Goal: Information Seeking & Learning: Learn about a topic

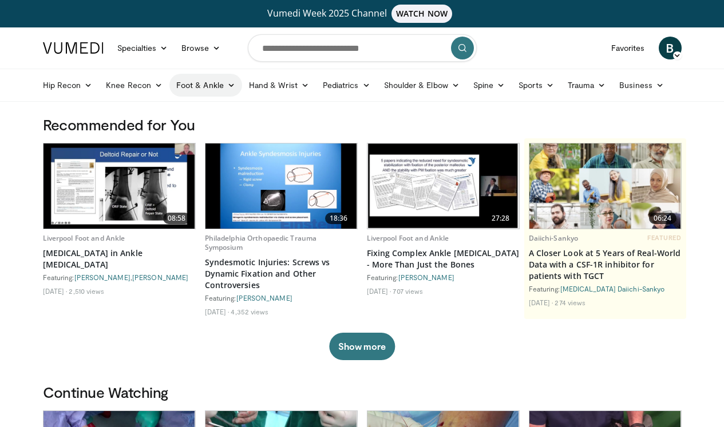
click at [230, 85] on icon at bounding box center [231, 85] width 8 height 8
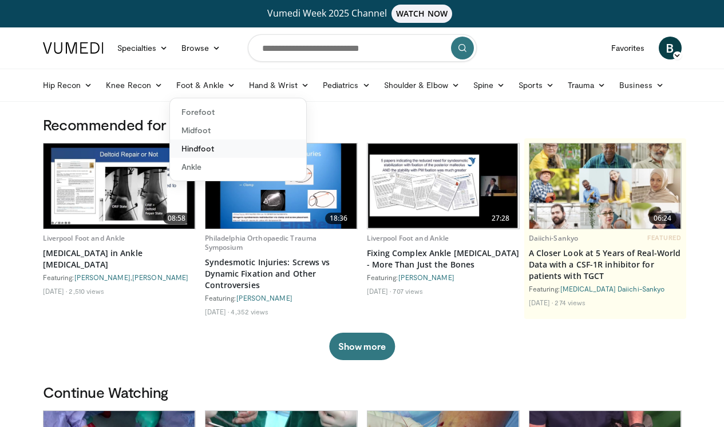
click at [201, 149] on link "Hindfoot" at bounding box center [238, 149] width 136 height 18
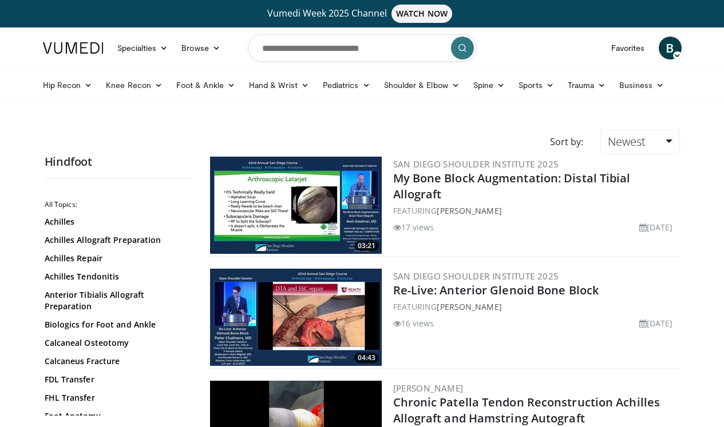
scroll to position [22, 0]
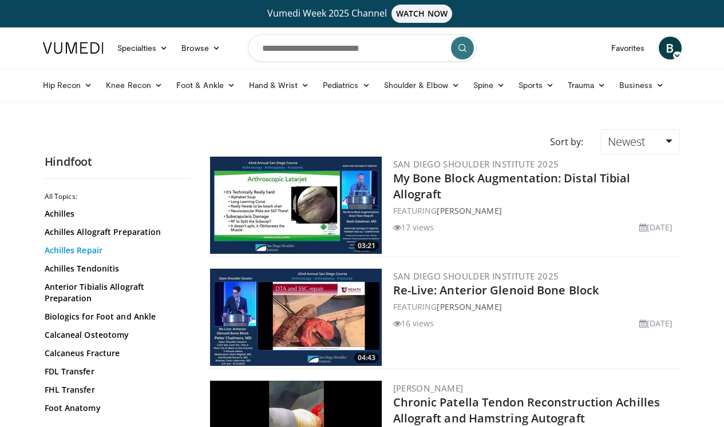
click at [95, 253] on link "Achilles Repair" at bounding box center [115, 250] width 140 height 11
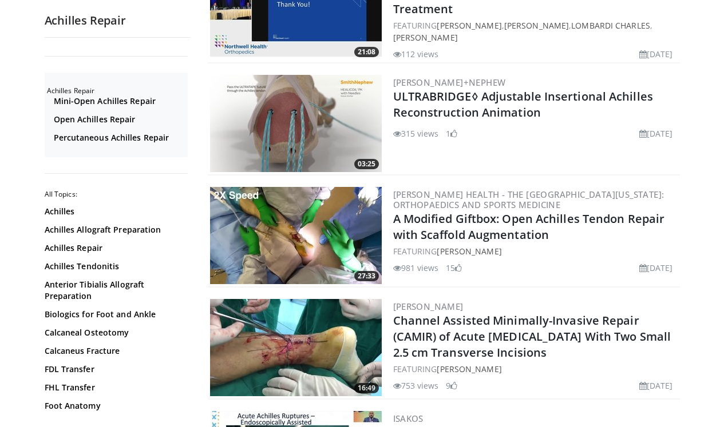
scroll to position [542, 0]
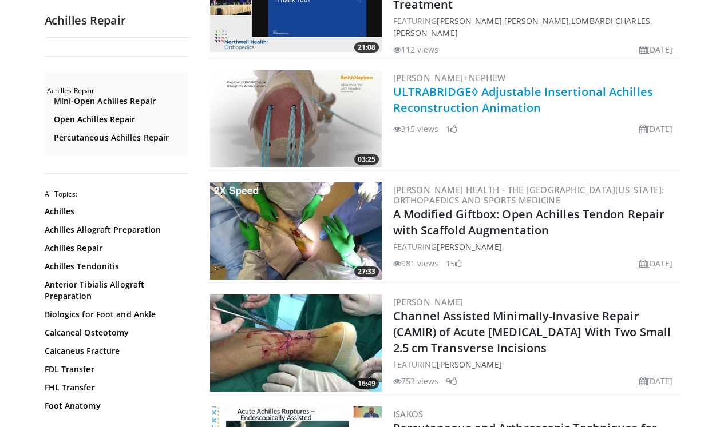
click at [526, 94] on link "ULTRABRIDGE◊ Adjustable Insertional Achilles Reconstruction Animation" at bounding box center [523, 99] width 260 height 31
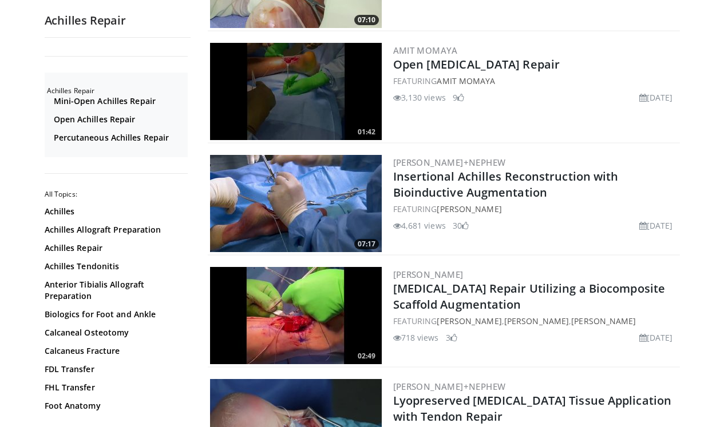
scroll to position [1255, 0]
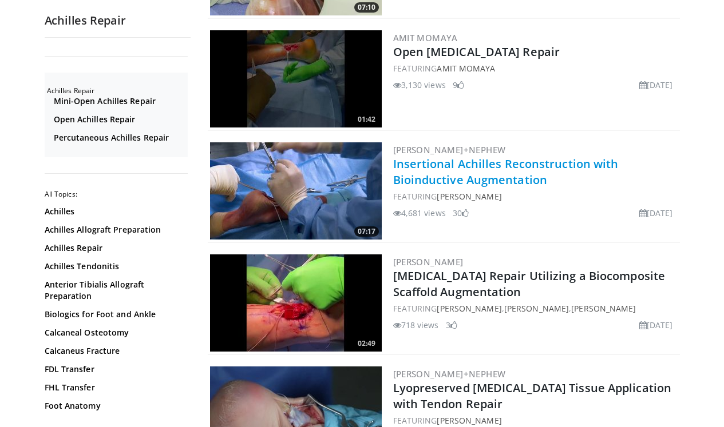
click at [475, 168] on link "Insertional Achilles Reconstruction with Bioinductive Augmentation" at bounding box center [505, 171] width 225 height 31
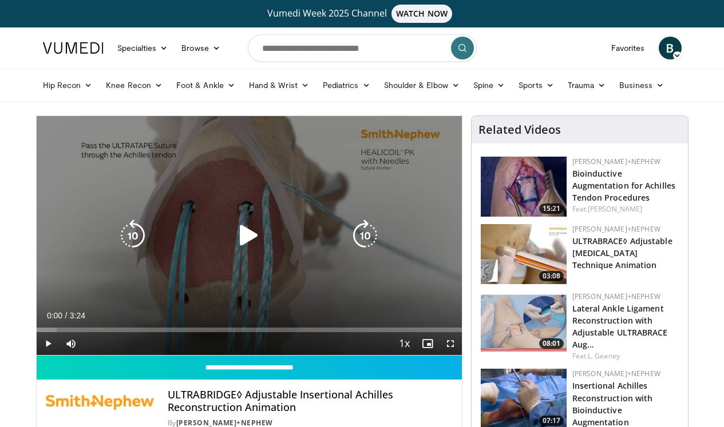
click at [246, 232] on icon "Video Player" at bounding box center [249, 236] width 32 height 32
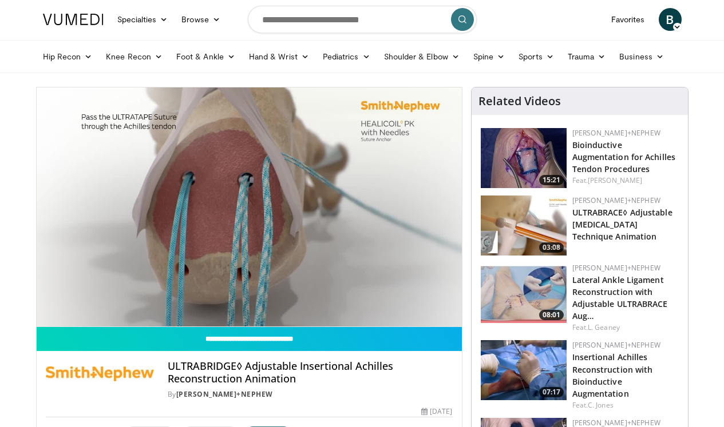
scroll to position [31, 0]
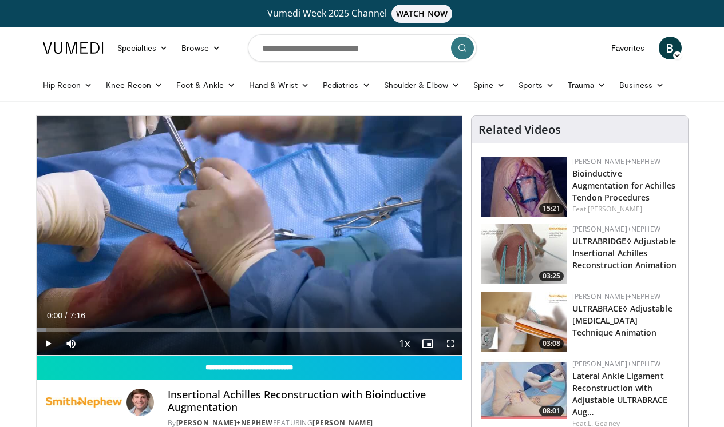
click at [51, 343] on span "Video Player" at bounding box center [48, 343] width 23 height 23
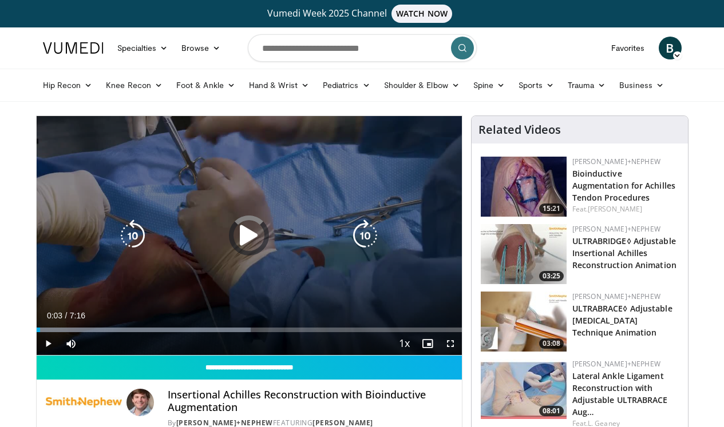
click at [57, 327] on div "Loaded : 50.42% 0:04 0:21" at bounding box center [249, 326] width 425 height 11
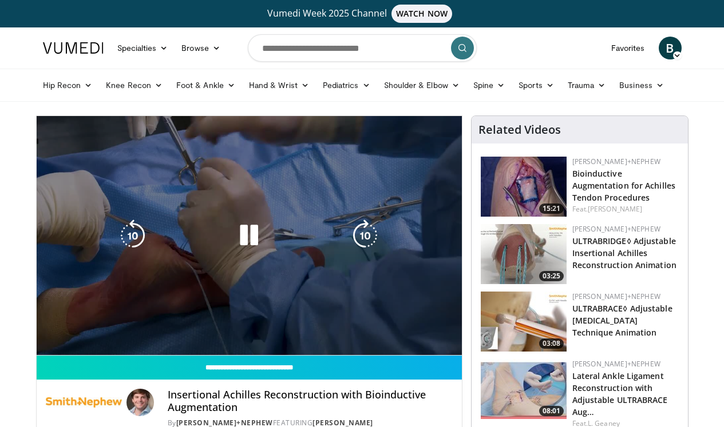
click at [57, 327] on div "10 seconds Tap to unmute" at bounding box center [249, 235] width 425 height 239
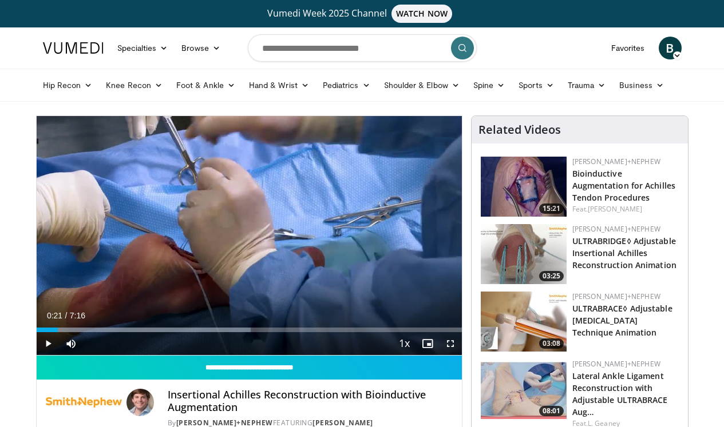
click at [454, 345] on span "Video Player" at bounding box center [450, 343] width 23 height 23
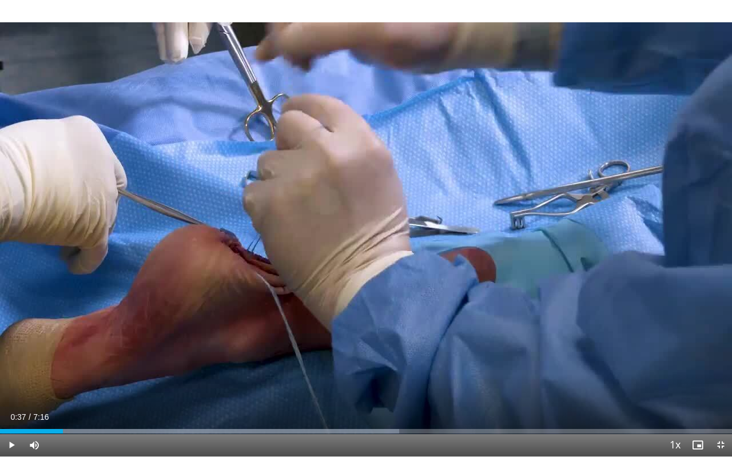
click at [13, 427] on span "Video Player" at bounding box center [11, 445] width 23 height 23
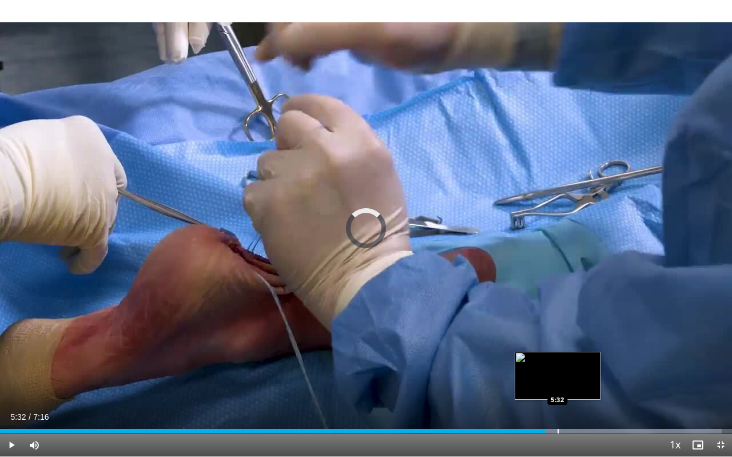
click at [558, 427] on div "Progress Bar" at bounding box center [558, 431] width 1 height 5
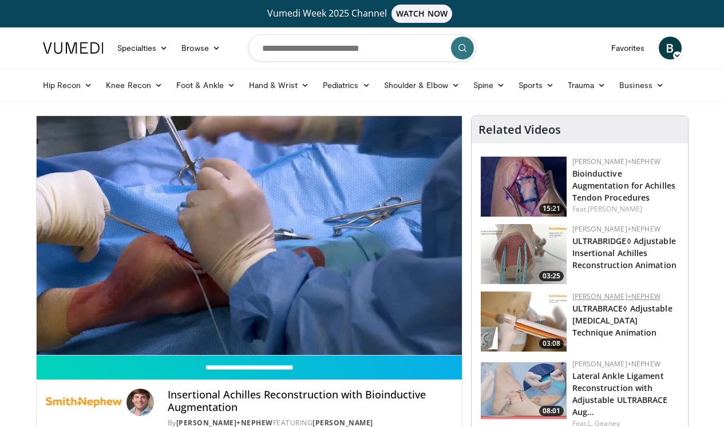
click at [606, 292] on link "Smith+Nephew" at bounding box center [616, 297] width 88 height 10
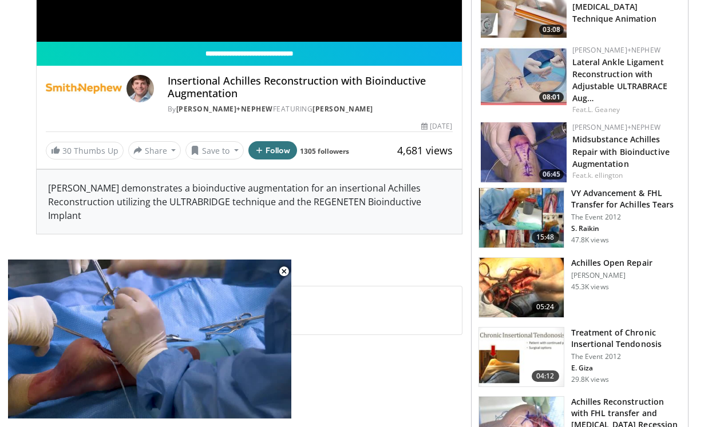
scroll to position [312, 0]
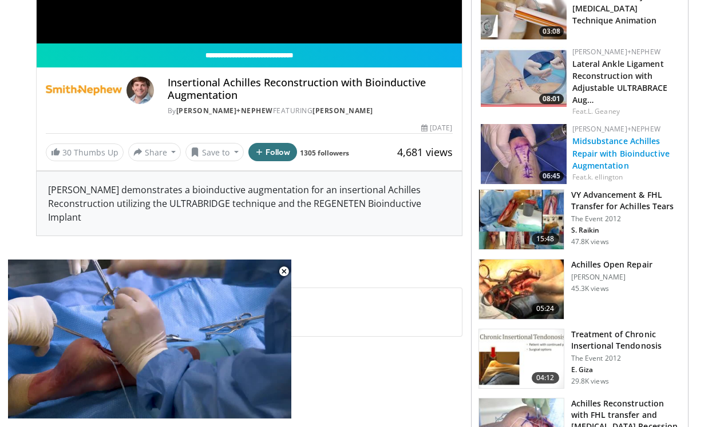
click at [606, 152] on link "Midsubstance Achilles Repair with Bioinductive Augmentation" at bounding box center [620, 153] width 97 height 35
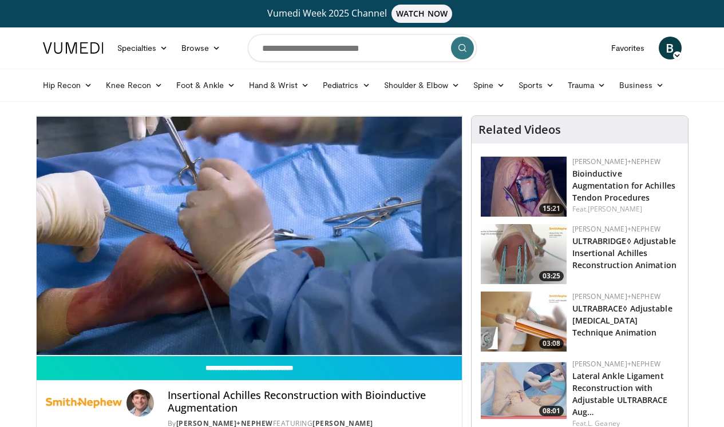
scroll to position [0, 0]
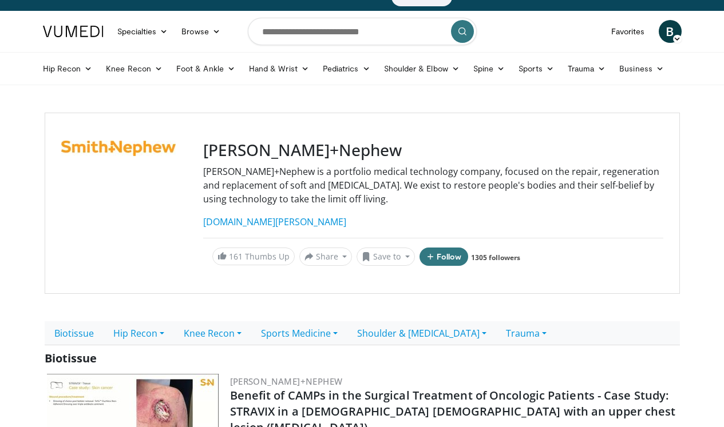
scroll to position [21, 0]
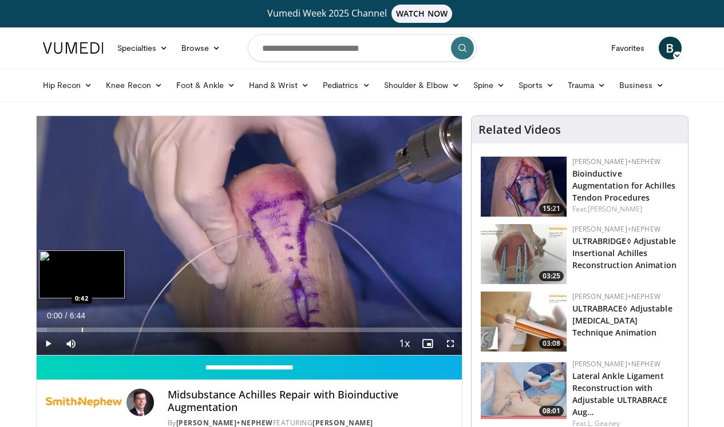
click at [82, 328] on div "Progress Bar" at bounding box center [82, 330] width 1 height 5
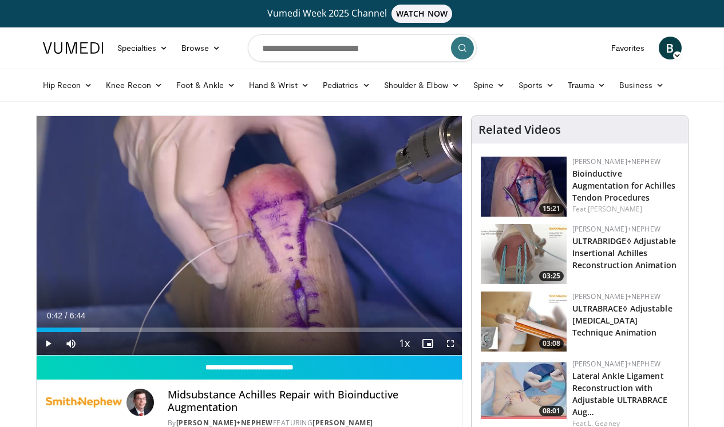
click at [46, 344] on span "Video Player" at bounding box center [48, 343] width 23 height 23
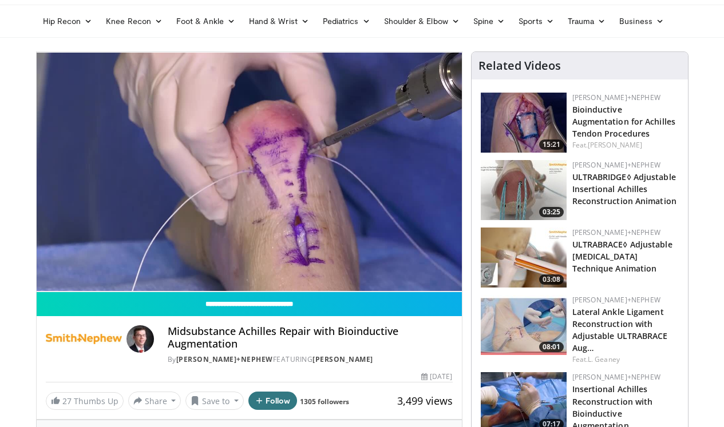
scroll to position [62, 0]
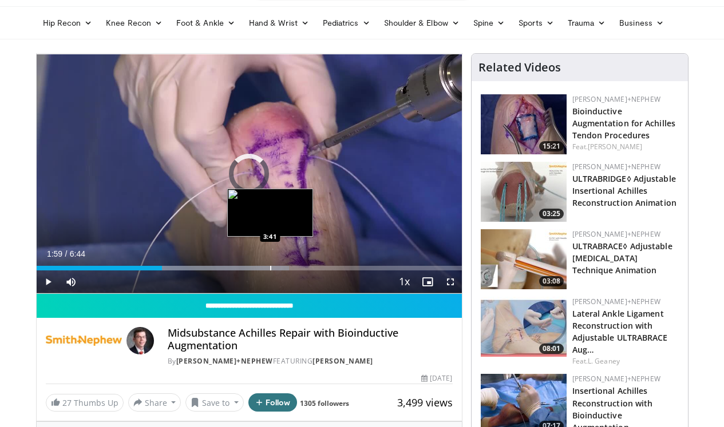
click at [270, 267] on div "Progress Bar" at bounding box center [270, 268] width 1 height 5
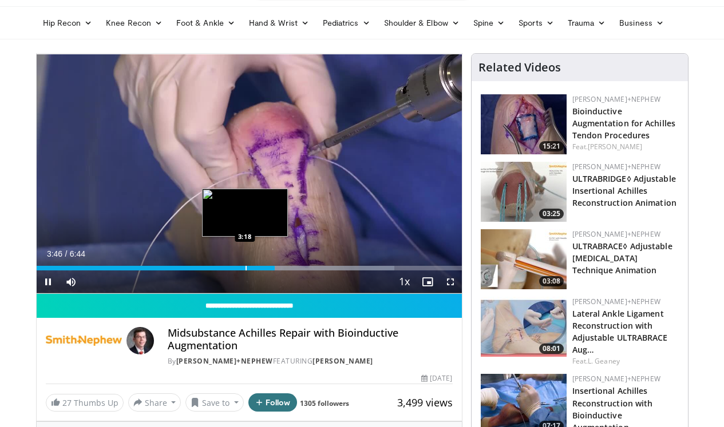
click at [245, 268] on div "Progress Bar" at bounding box center [245, 268] width 1 height 5
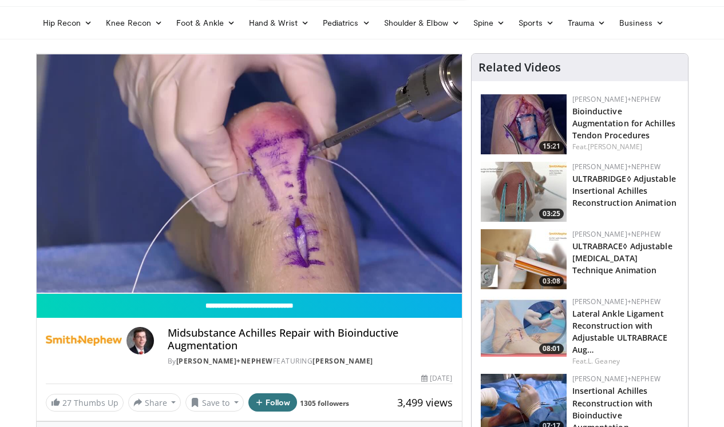
click at [232, 268] on div "10 seconds Tap to unmute" at bounding box center [249, 174] width 425 height 240
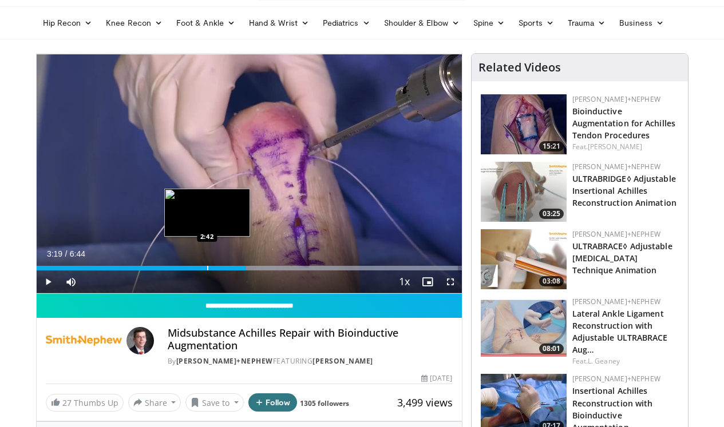
click at [206, 265] on div "Loaded : 99.08% 3:19 2:42" at bounding box center [249, 265] width 425 height 11
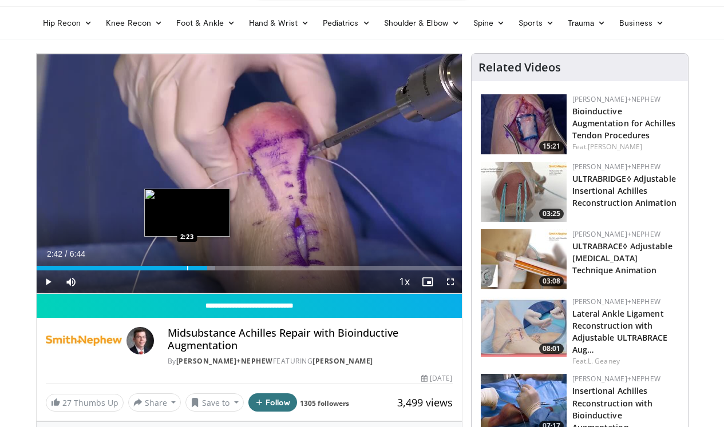
click at [187, 267] on div "Progress Bar" at bounding box center [187, 268] width 1 height 5
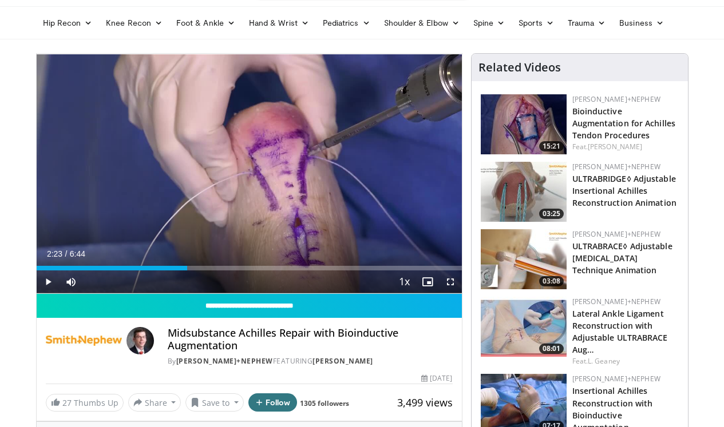
click at [50, 281] on span "Video Player" at bounding box center [48, 282] width 23 height 23
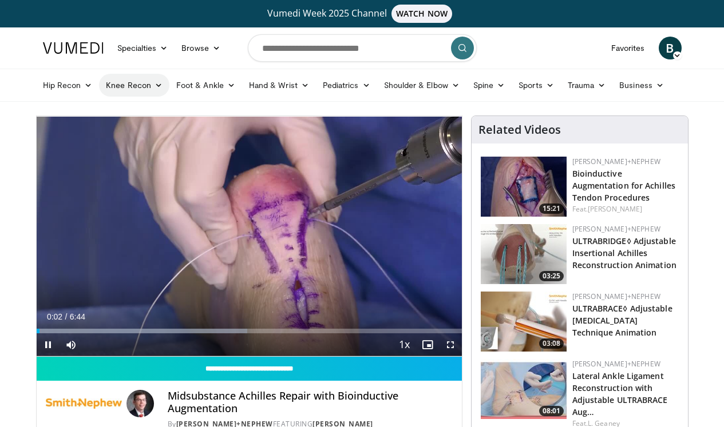
scroll to position [0, 0]
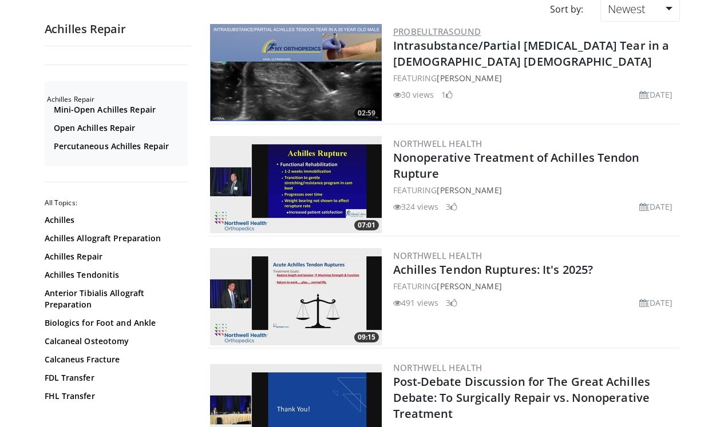
scroll to position [138, 0]
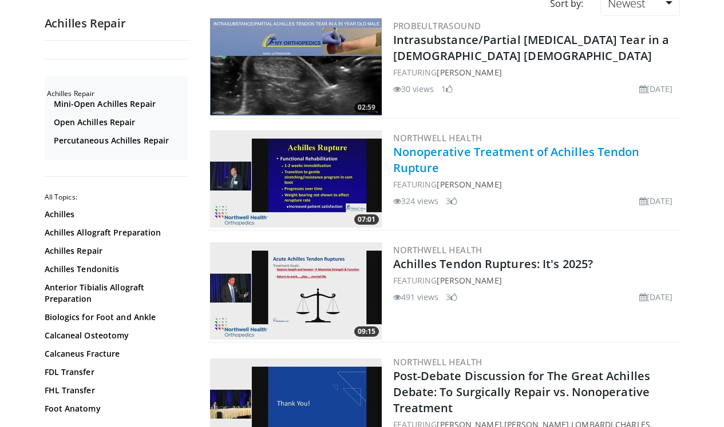
click at [480, 155] on link "Nonoperative Treatment of Achilles Tendon Rupture" at bounding box center [516, 159] width 247 height 31
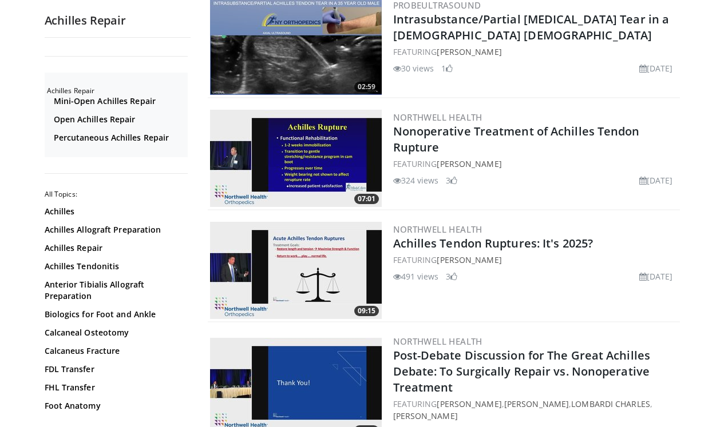
scroll to position [164, 0]
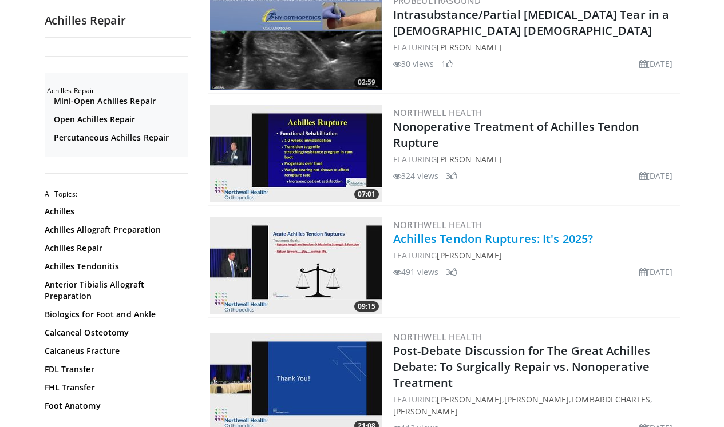
click at [519, 243] on link "Achilles Tendon Ruptures: It's 2025?" at bounding box center [493, 238] width 200 height 15
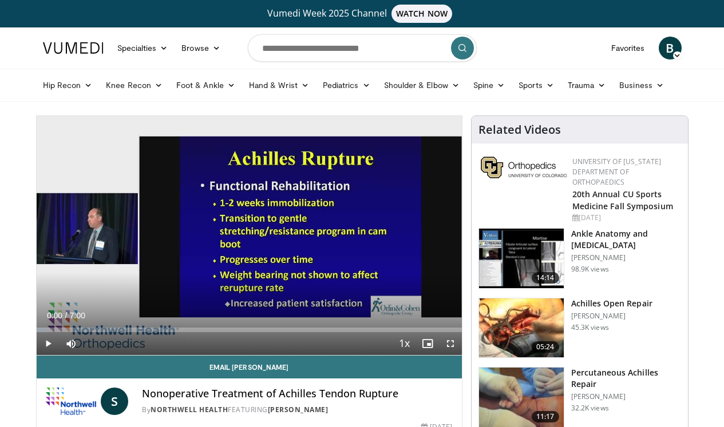
click at [447, 345] on span "Video Player" at bounding box center [450, 343] width 23 height 23
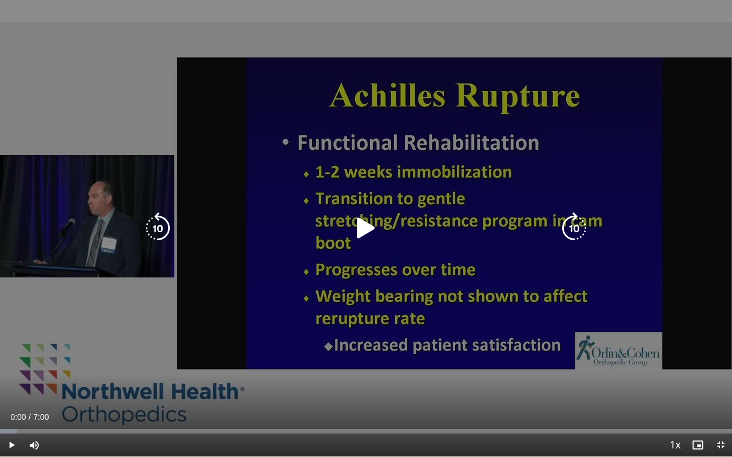
click at [365, 231] on icon "Video Player" at bounding box center [366, 228] width 32 height 32
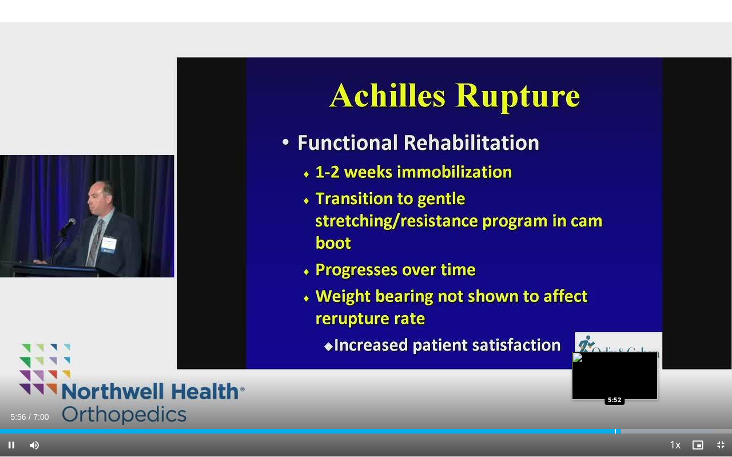
click at [615, 427] on div "Progress Bar" at bounding box center [615, 431] width 1 height 5
click at [606, 427] on div "Progress Bar" at bounding box center [606, 431] width 1 height 5
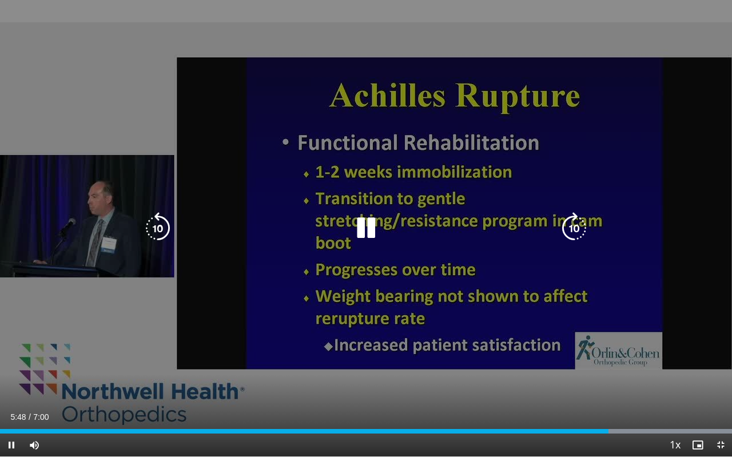
click at [364, 225] on icon "Video Player" at bounding box center [366, 228] width 32 height 32
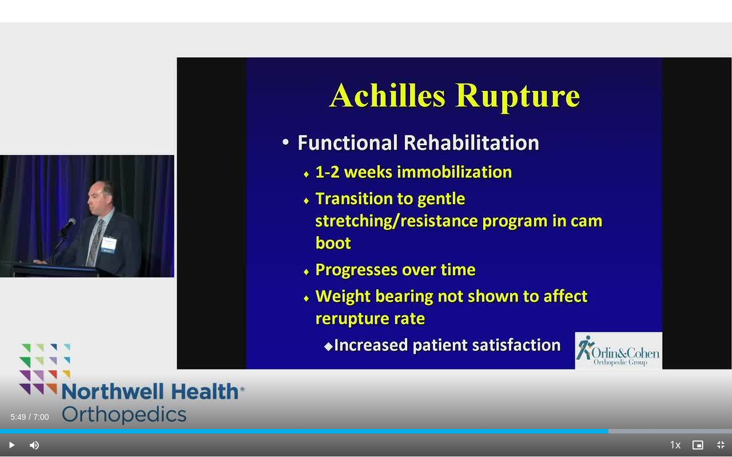
click at [9, 427] on span "Video Player" at bounding box center [11, 445] width 23 height 23
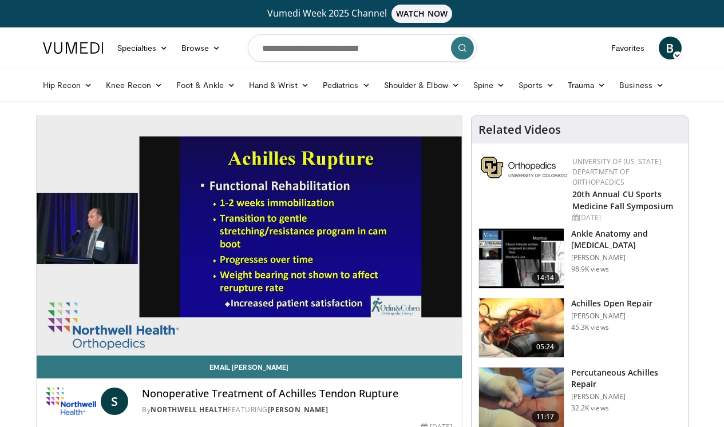
click at [553, 191] on div at bounding box center [523, 187] width 86 height 60
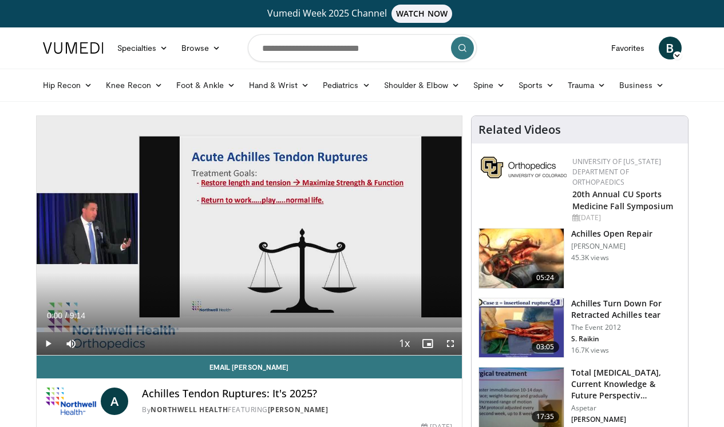
click at [451, 345] on span "Video Player" at bounding box center [450, 343] width 23 height 23
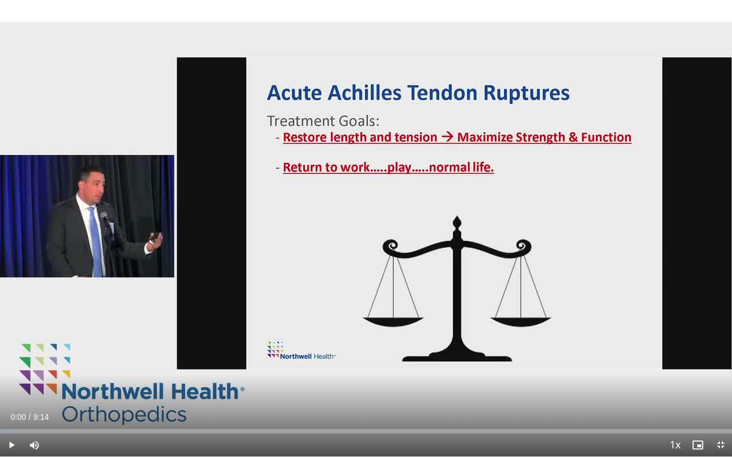
click at [9, 427] on span "Video Player" at bounding box center [11, 445] width 23 height 23
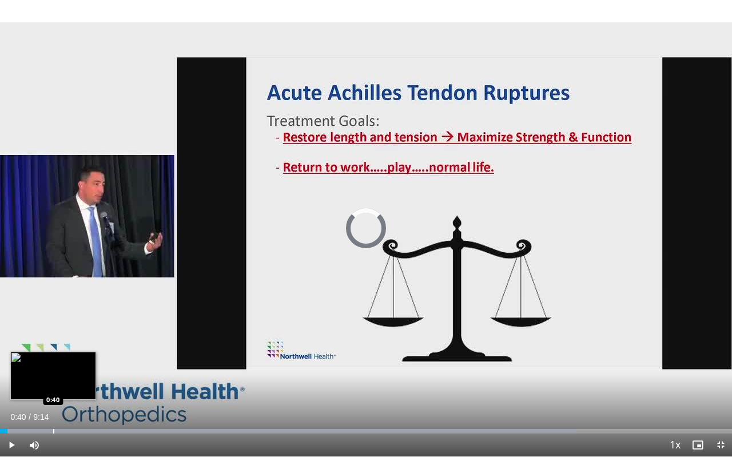
click at [53, 427] on div "Progress Bar" at bounding box center [53, 431] width 1 height 5
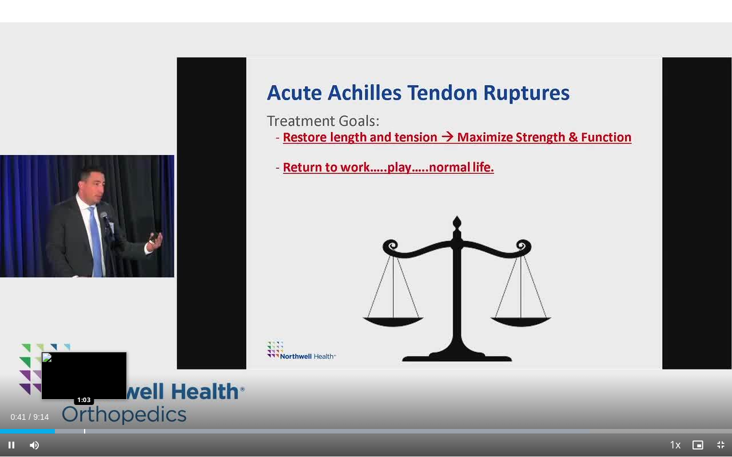
click at [84, 427] on div "Progress Bar" at bounding box center [84, 431] width 1 height 5
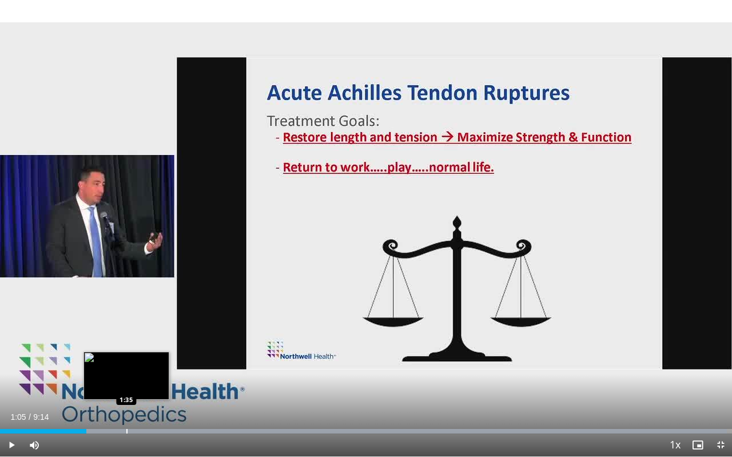
click at [126, 427] on div "Progress Bar" at bounding box center [126, 431] width 1 height 5
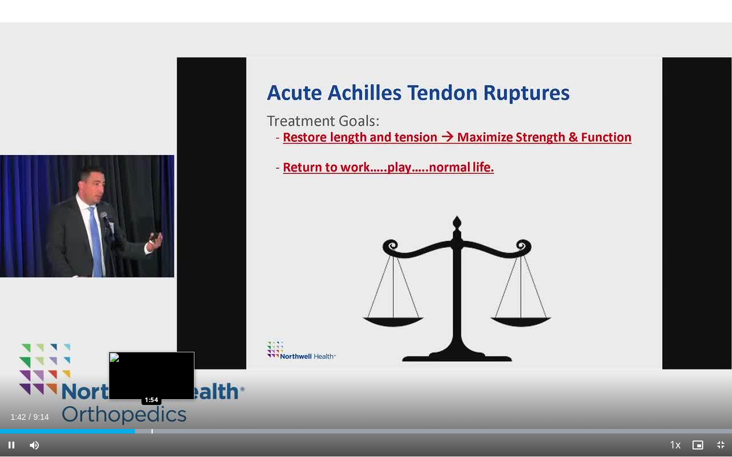
click at [152, 427] on div "Progress Bar" at bounding box center [152, 431] width 1 height 5
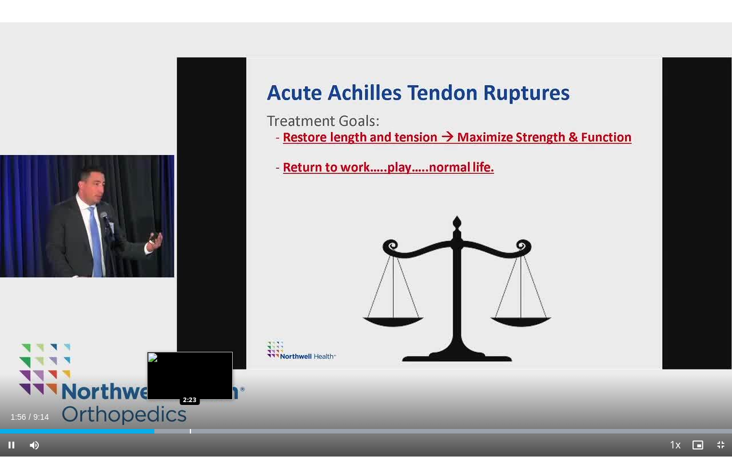
click at [190, 427] on div "Progress Bar" at bounding box center [190, 431] width 1 height 5
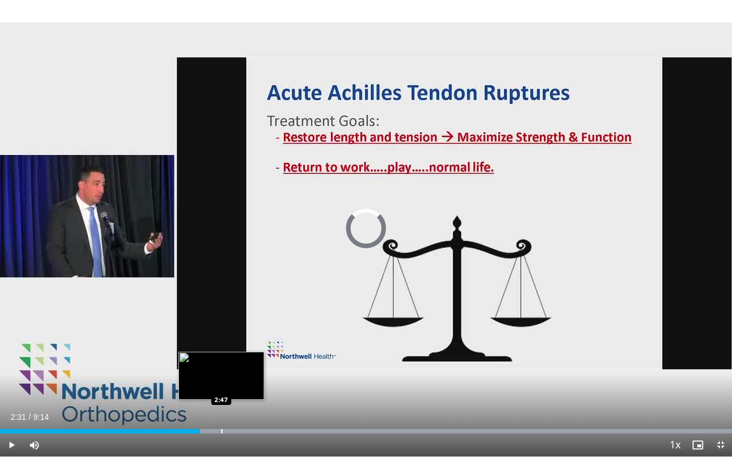
click at [221, 427] on div "Progress Bar" at bounding box center [221, 431] width 1 height 5
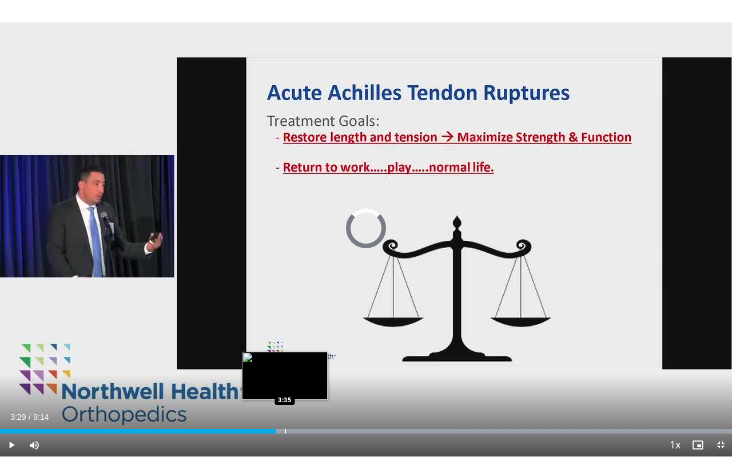
click at [285, 427] on div "Progress Bar" at bounding box center [285, 431] width 1 height 5
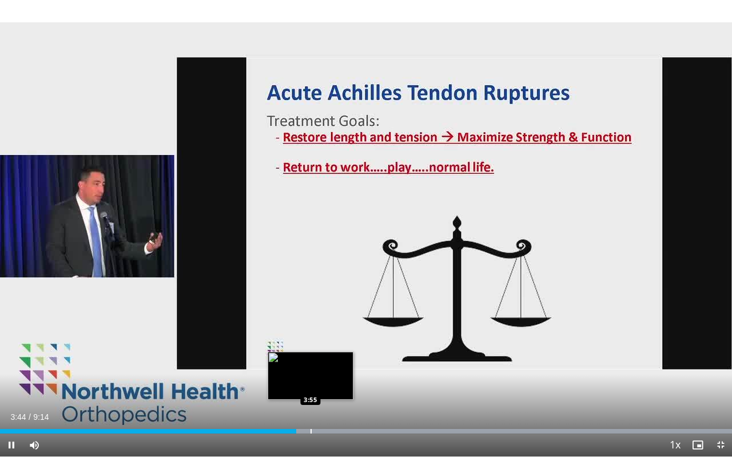
click at [311, 427] on div "Progress Bar" at bounding box center [311, 431] width 1 height 5
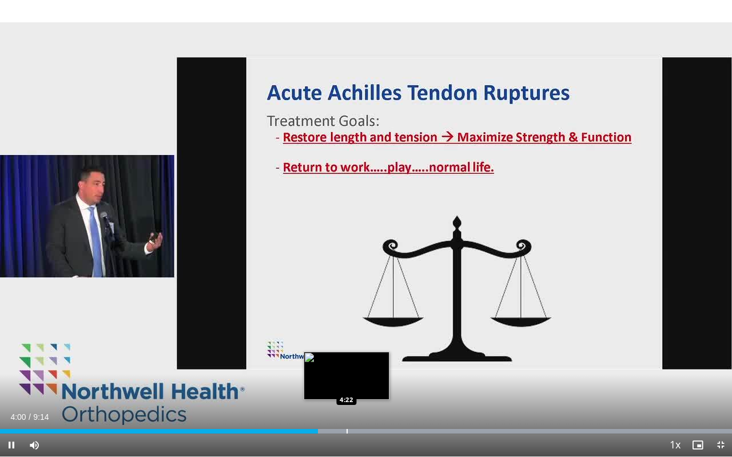
click at [347, 427] on div "Progress Bar" at bounding box center [347, 431] width 1 height 5
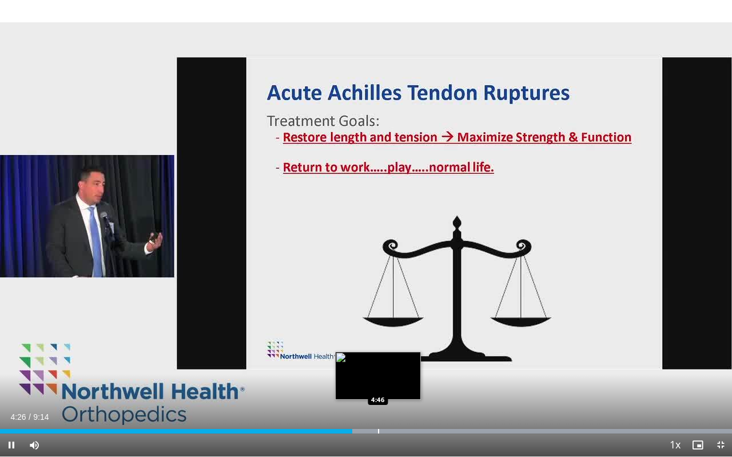
click at [378, 427] on div "Progress Bar" at bounding box center [378, 431] width 1 height 5
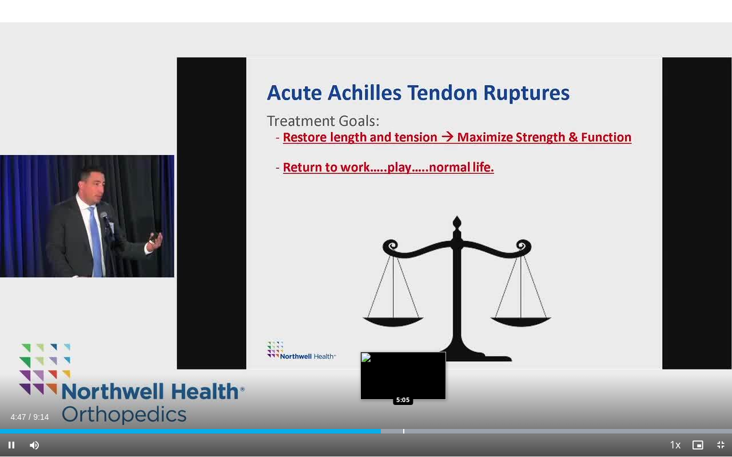
click at [403, 427] on div "Progress Bar" at bounding box center [403, 431] width 1 height 5
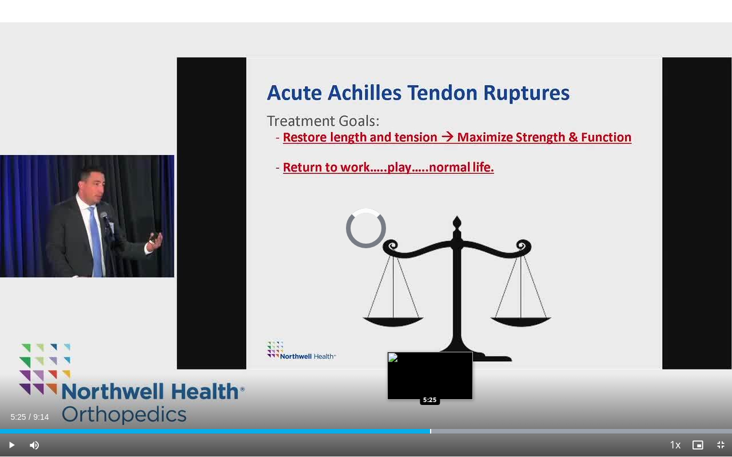
click at [430, 427] on div "Progress Bar" at bounding box center [430, 431] width 1 height 5
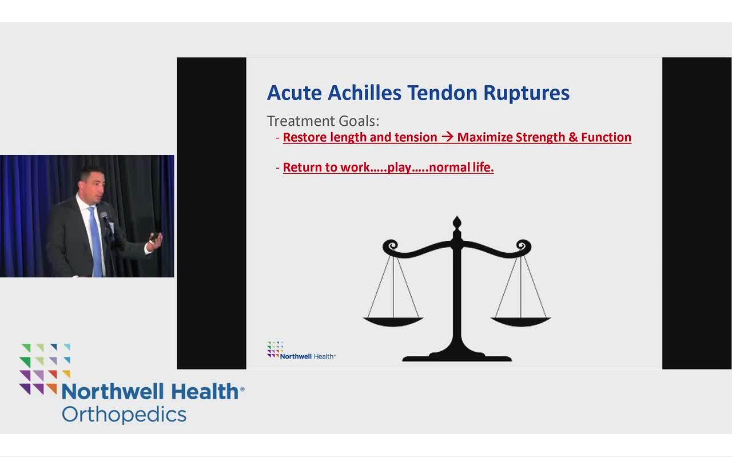
click at [458, 427] on video-js "**********" at bounding box center [366, 228] width 732 height 457
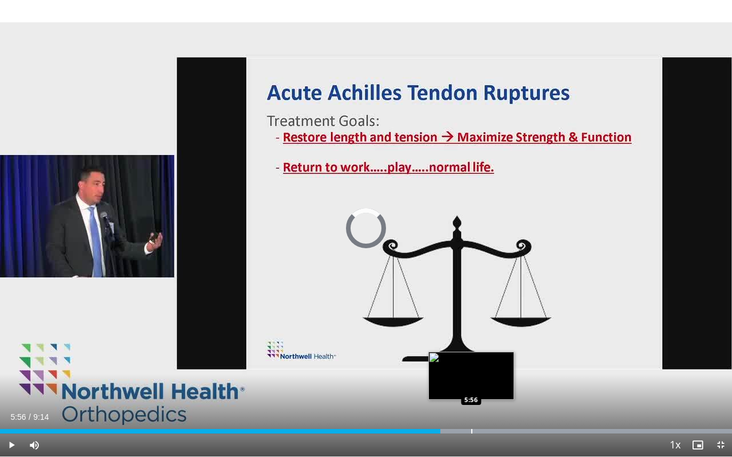
click at [471, 427] on div "Progress Bar" at bounding box center [471, 431] width 1 height 5
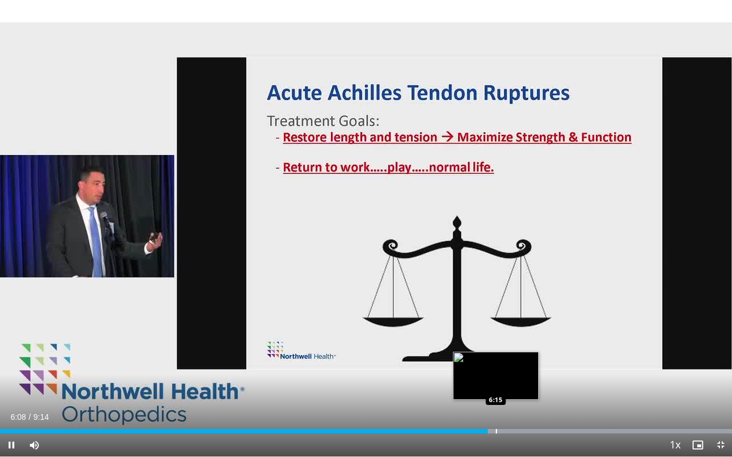
click at [497, 427] on div "Progress Bar" at bounding box center [496, 431] width 1 height 5
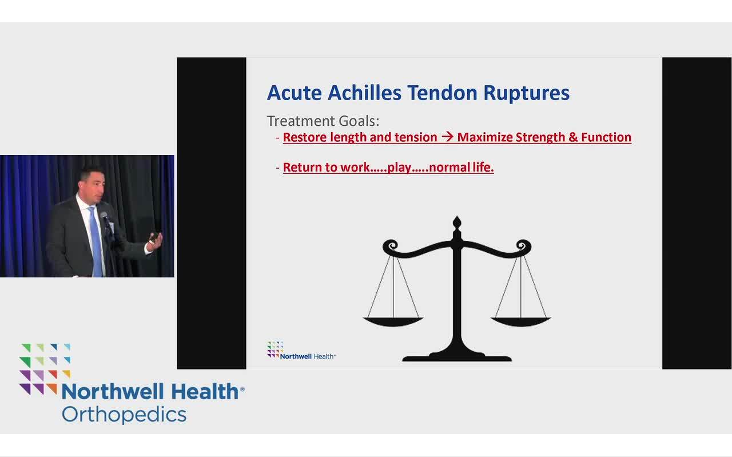
click at [508, 427] on video-js "**********" at bounding box center [366, 228] width 732 height 457
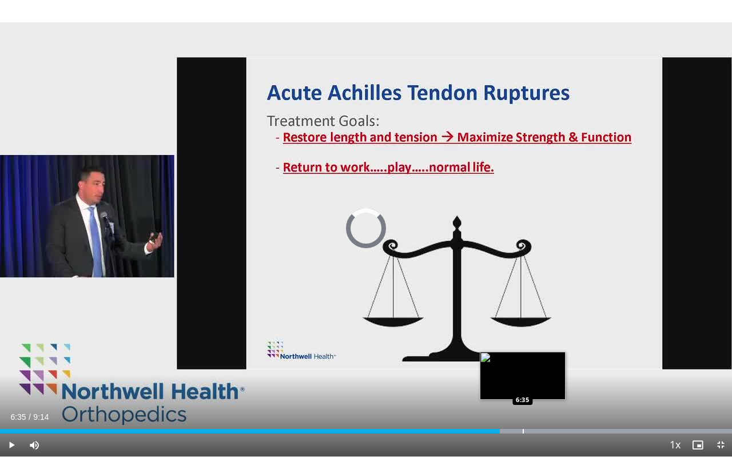
click at [523, 427] on div "Progress Bar" at bounding box center [523, 431] width 1 height 5
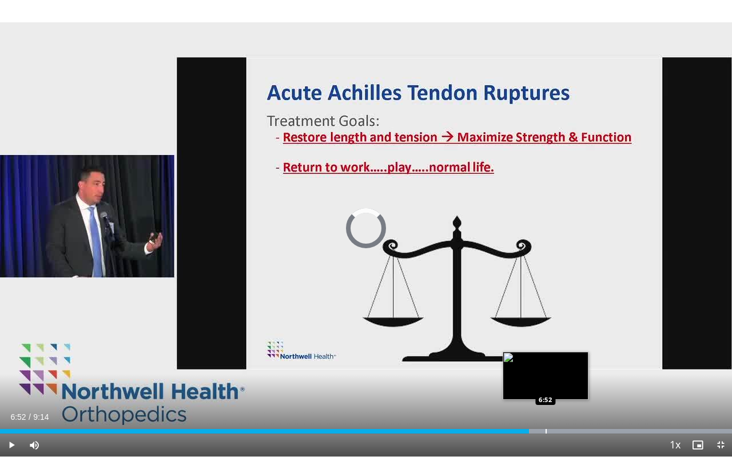
click at [546, 427] on div "Progress Bar" at bounding box center [546, 431] width 1 height 5
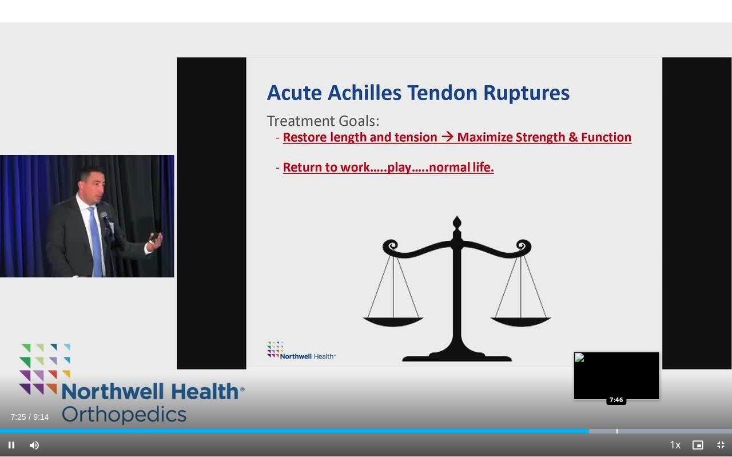
click at [617, 427] on div "Progress Bar" at bounding box center [617, 431] width 1 height 5
click at [632, 427] on div "Progress Bar" at bounding box center [632, 431] width 1 height 5
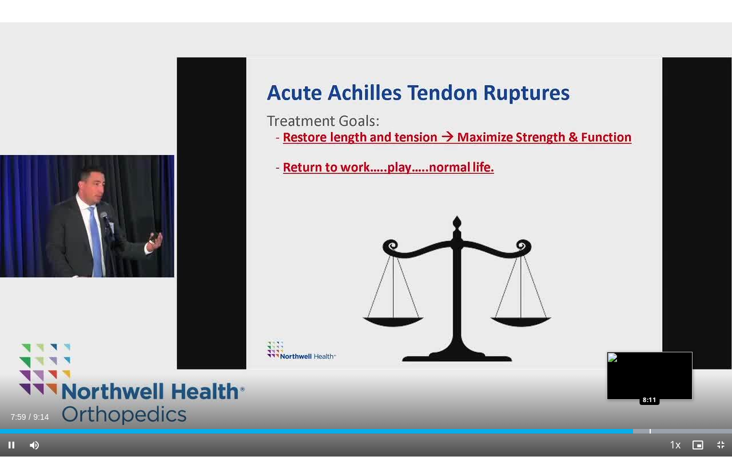
click at [650, 427] on div "Progress Bar" at bounding box center [650, 431] width 1 height 5
click at [666, 427] on div "Progress Bar" at bounding box center [666, 431] width 1 height 5
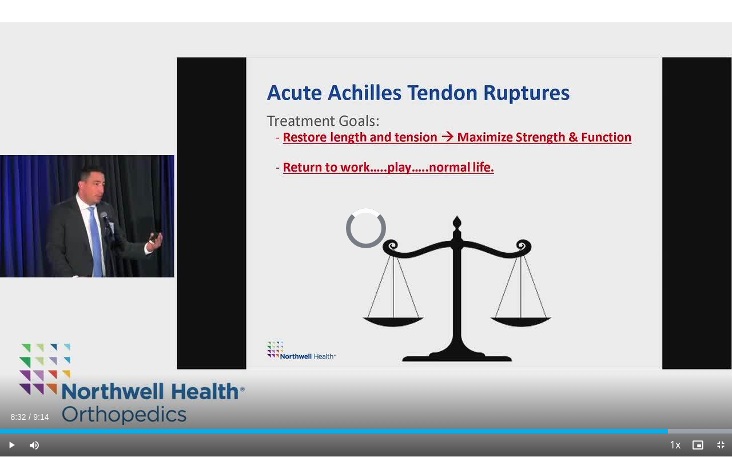
click at [678, 427] on div "Progress Bar" at bounding box center [678, 431] width 1 height 5
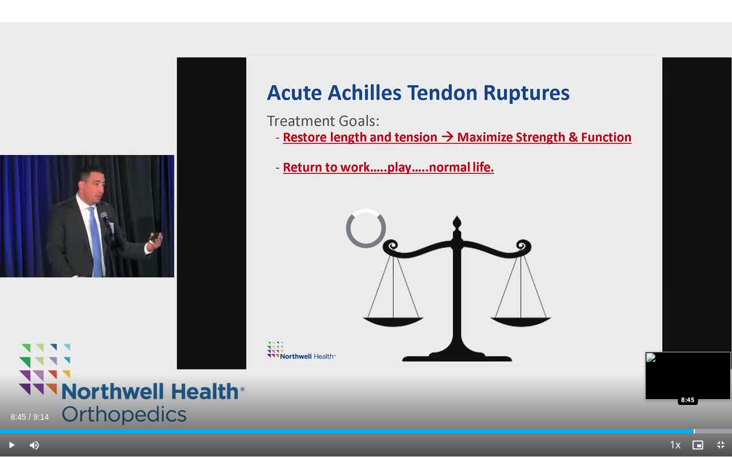
click at [694, 427] on div "Progress Bar" at bounding box center [694, 431] width 1 height 5
click at [700, 427] on div "Progress Bar" at bounding box center [700, 431] width 1 height 5
click at [706, 427] on div "Progress Bar" at bounding box center [706, 431] width 1 height 5
click at [714, 427] on div "Progress Bar" at bounding box center [714, 431] width 1 height 5
click at [721, 427] on div "Progress Bar" at bounding box center [721, 431] width 1 height 5
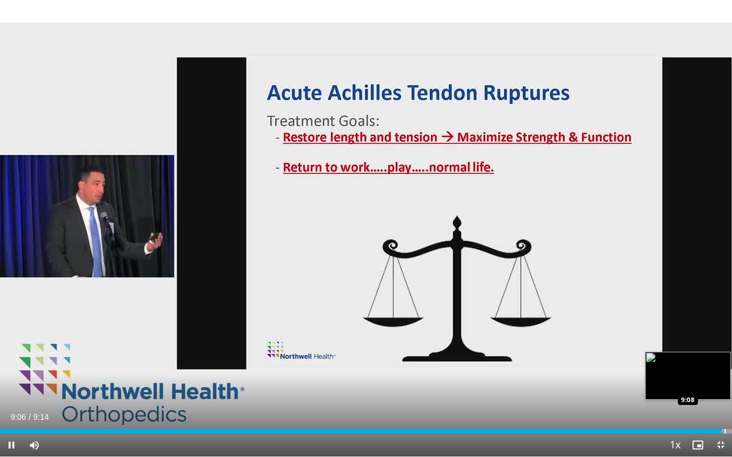
click at [723, 427] on div "Progress Bar" at bounding box center [725, 431] width 1 height 5
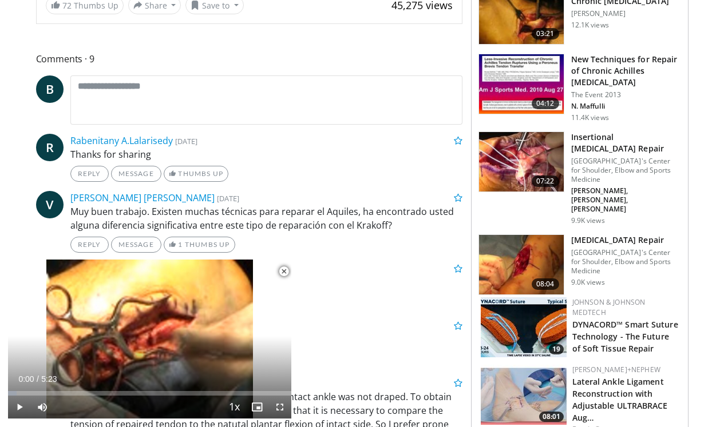
scroll to position [462, 0]
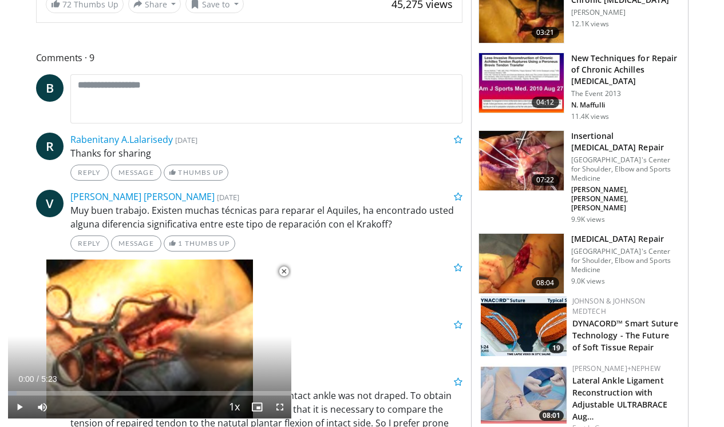
click at [284, 273] on span "Video Player" at bounding box center [283, 271] width 23 height 23
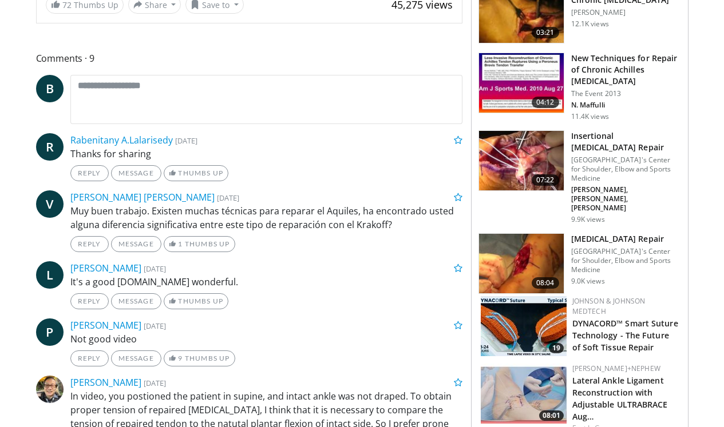
click at [603, 130] on h3 "Insertional [MEDICAL_DATA] Repair" at bounding box center [626, 141] width 110 height 23
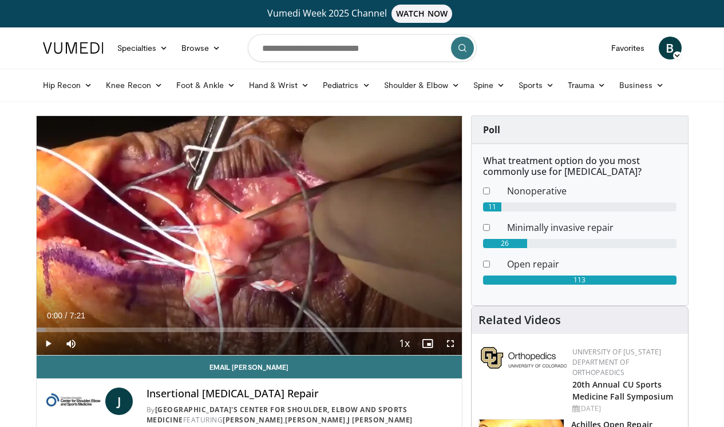
click at [450, 345] on span "Video Player" at bounding box center [450, 343] width 23 height 23
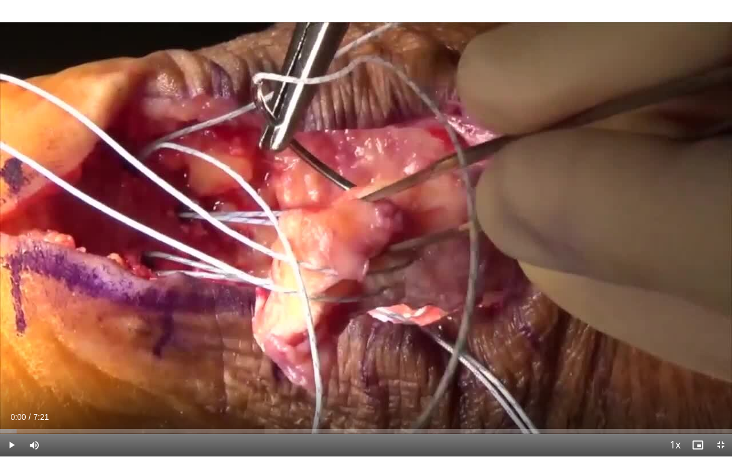
click at [11, 427] on span "Video Player" at bounding box center [11, 445] width 23 height 23
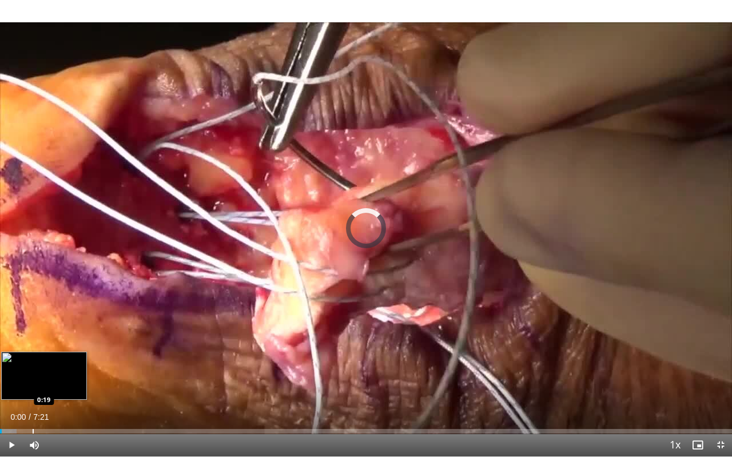
click at [33, 427] on div "Progress Bar" at bounding box center [33, 431] width 1 height 5
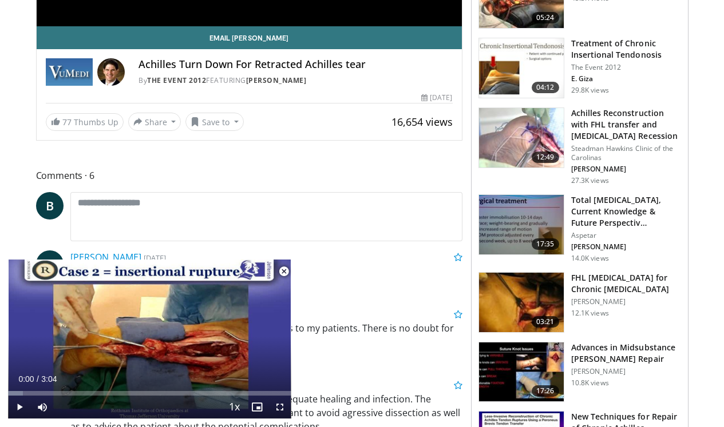
scroll to position [332, 0]
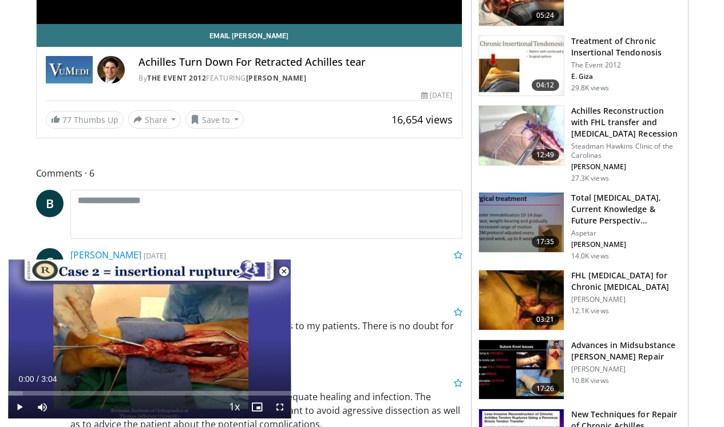
click at [602, 289] on h3 "FHL [MEDICAL_DATA] for Chronic [MEDICAL_DATA]" at bounding box center [626, 281] width 110 height 23
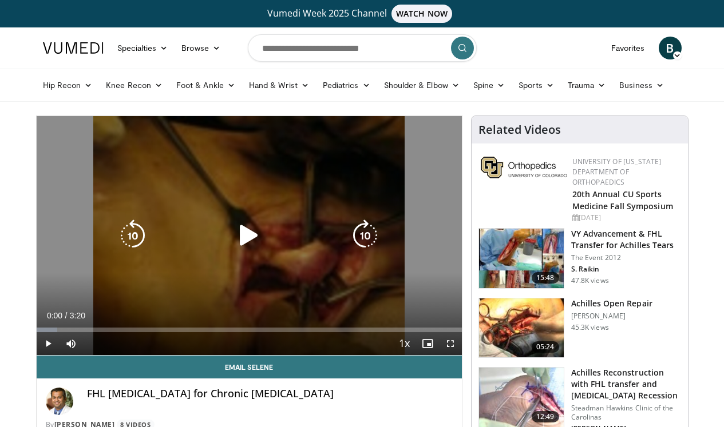
click at [243, 231] on icon "Video Player" at bounding box center [249, 236] width 32 height 32
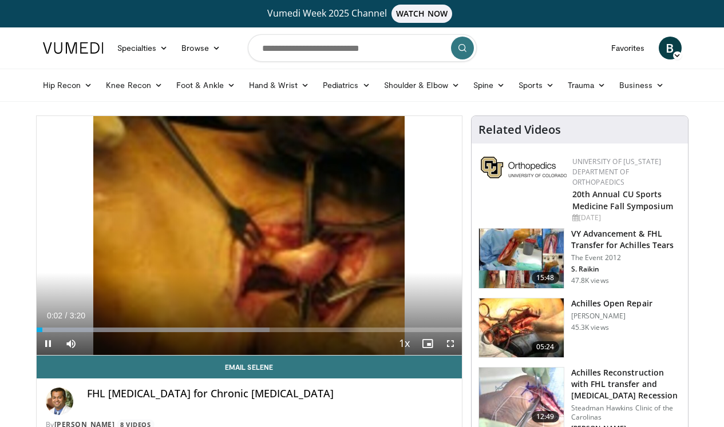
click at [450, 343] on span "Video Player" at bounding box center [450, 343] width 23 height 23
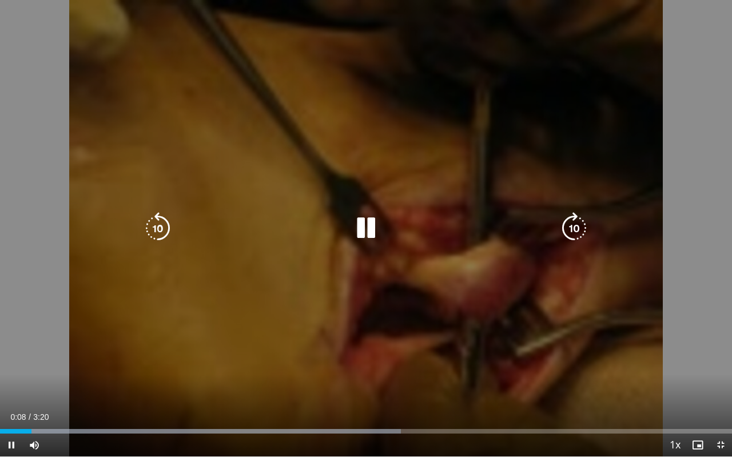
click at [268, 322] on div "10 seconds Tap to unmute" at bounding box center [366, 228] width 732 height 456
click at [366, 227] on icon "Video Player" at bounding box center [366, 228] width 32 height 32
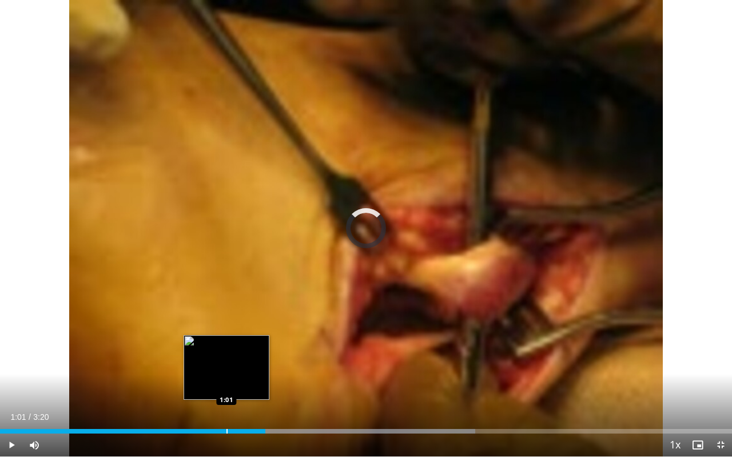
click at [227, 427] on div "Progress Bar" at bounding box center [227, 431] width 1 height 5
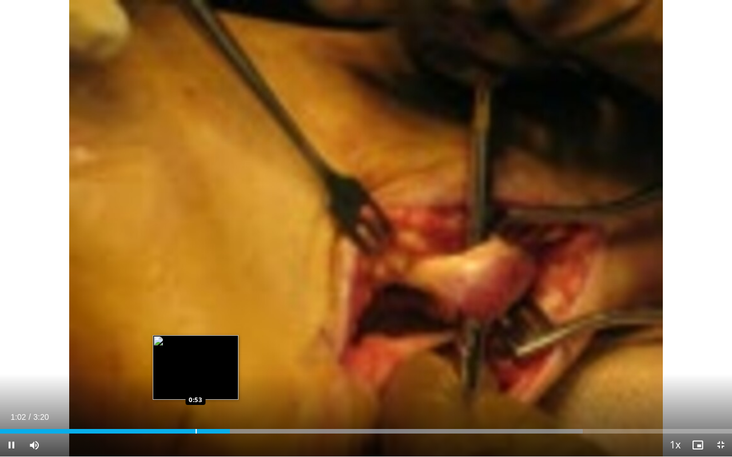
click at [192, 427] on div "Loaded : 79.60% 1:02 0:53" at bounding box center [366, 428] width 732 height 11
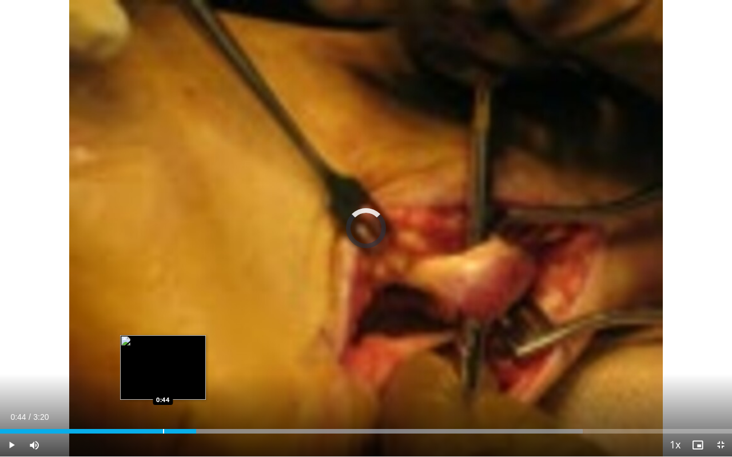
click at [163, 427] on div "Progress Bar" at bounding box center [163, 431] width 1 height 5
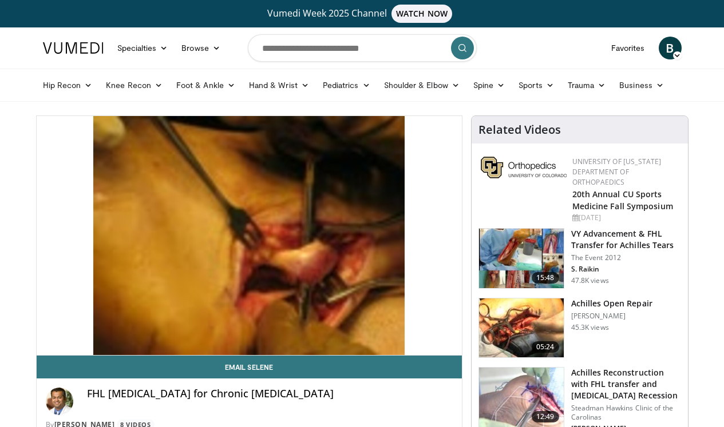
click at [622, 375] on h3 "Achilles Reconstruction with FHL transfer and [MEDICAL_DATA] Recession" at bounding box center [626, 384] width 110 height 34
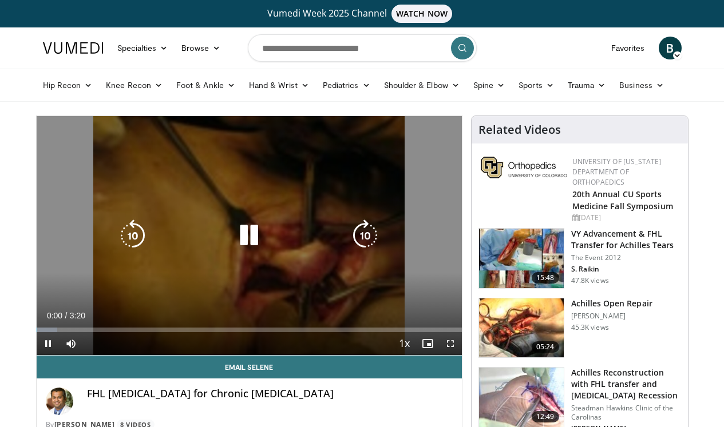
click at [287, 239] on div "Video Player" at bounding box center [248, 235] width 255 height 23
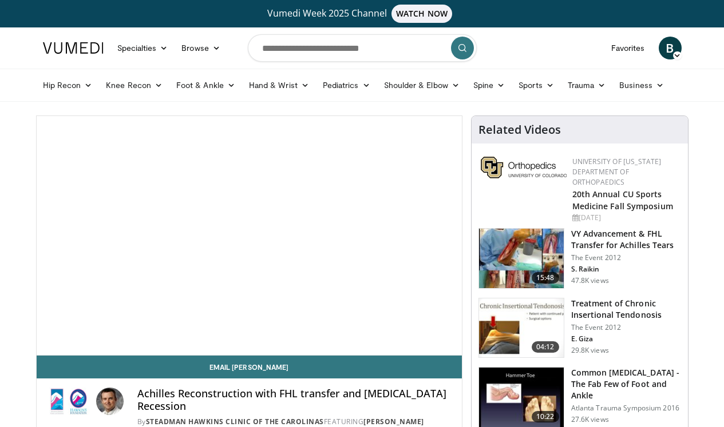
click at [622, 375] on h3 "Common [MEDICAL_DATA] - The Fab Few of Foot and Ankle" at bounding box center [626, 384] width 110 height 34
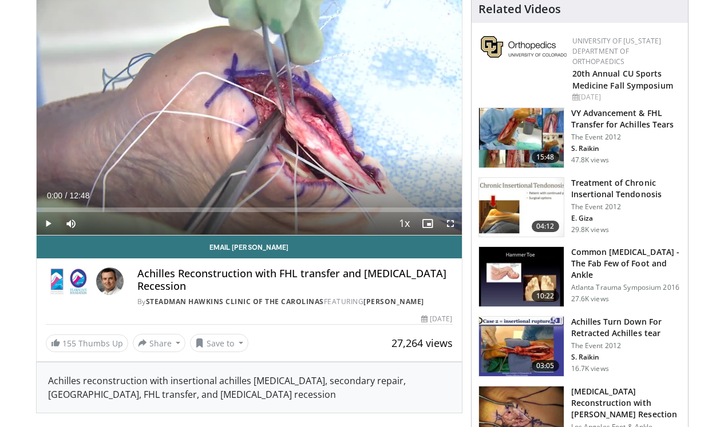
scroll to position [121, 0]
click at [46, 223] on span "Video Player" at bounding box center [48, 223] width 23 height 23
click at [92, 209] on div "01:40" at bounding box center [92, 210] width 1 height 5
click at [450, 224] on span "Video Player" at bounding box center [450, 223] width 23 height 23
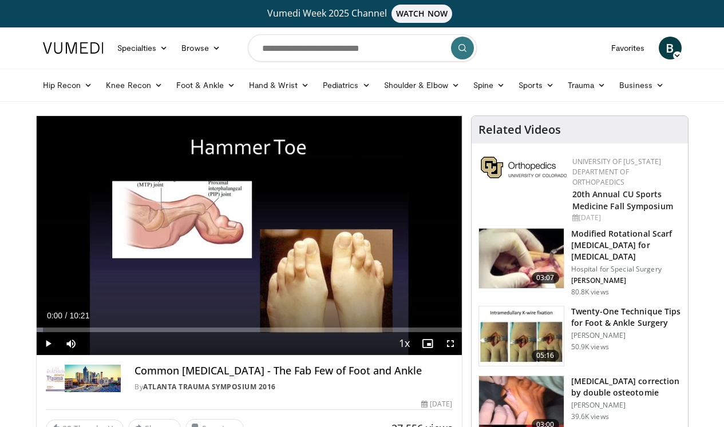
click at [451, 344] on span "Video Player" at bounding box center [450, 343] width 23 height 23
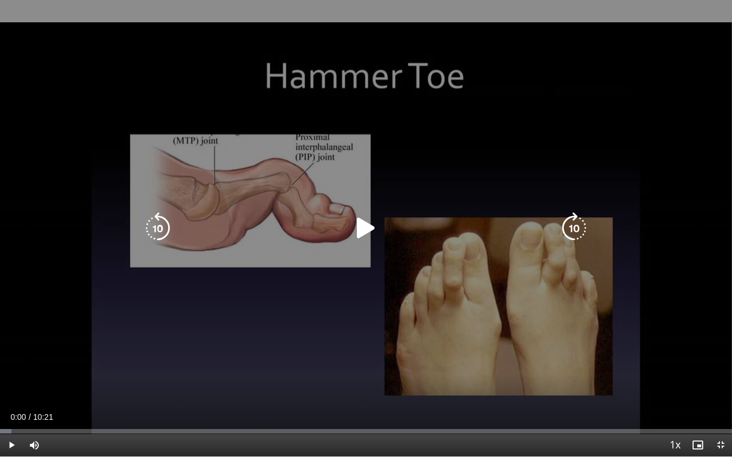
click at [365, 225] on icon "Video Player" at bounding box center [366, 228] width 32 height 32
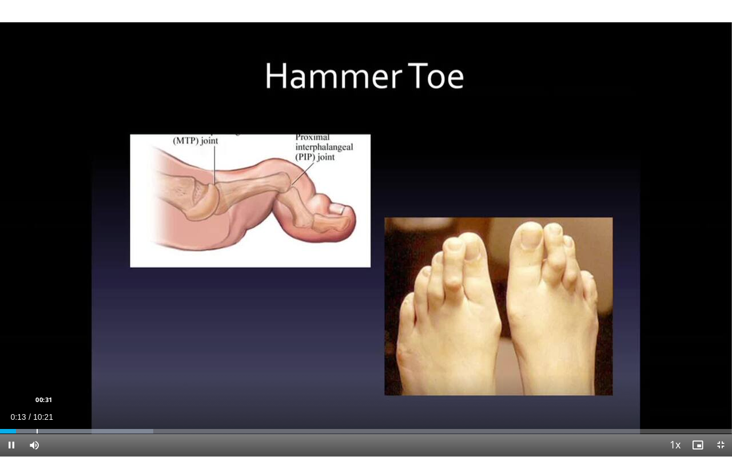
click at [37, 427] on div "Progress Bar" at bounding box center [37, 431] width 1 height 5
click at [76, 427] on div "Progress Bar" at bounding box center [76, 431] width 1 height 5
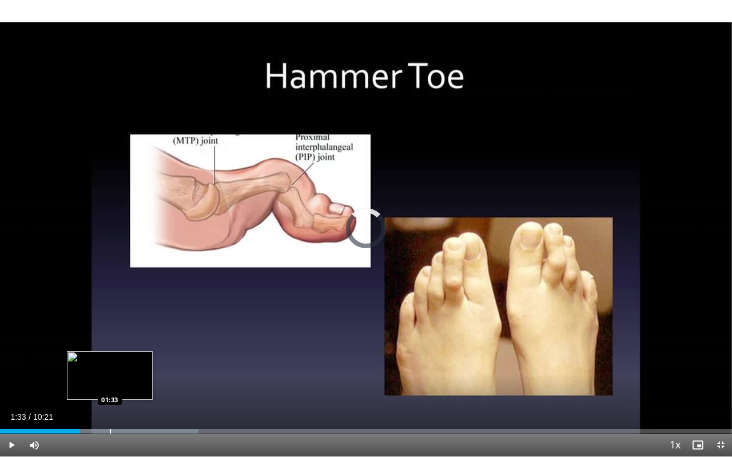
click at [110, 427] on div "Progress Bar" at bounding box center [110, 431] width 1 height 5
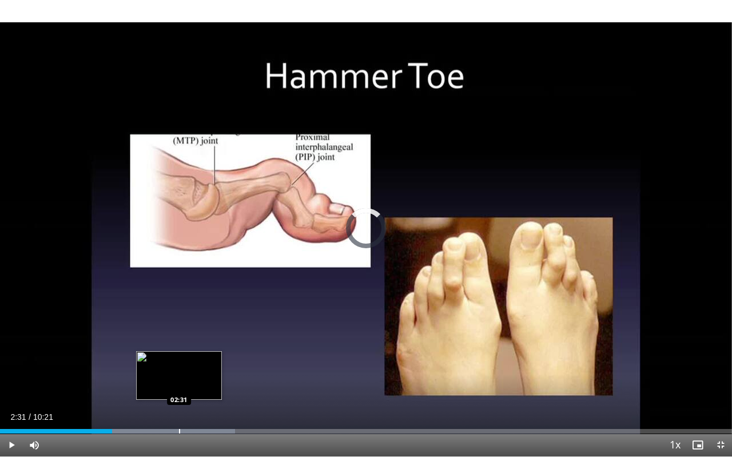
click at [179, 427] on div "Progress Bar" at bounding box center [179, 431] width 1 height 5
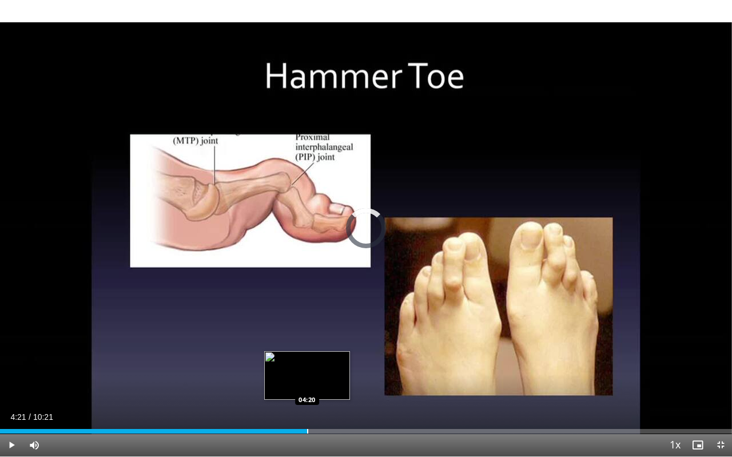
click at [308, 427] on div "Loaded : 35.30% 04:21 04:20" at bounding box center [366, 428] width 732 height 11
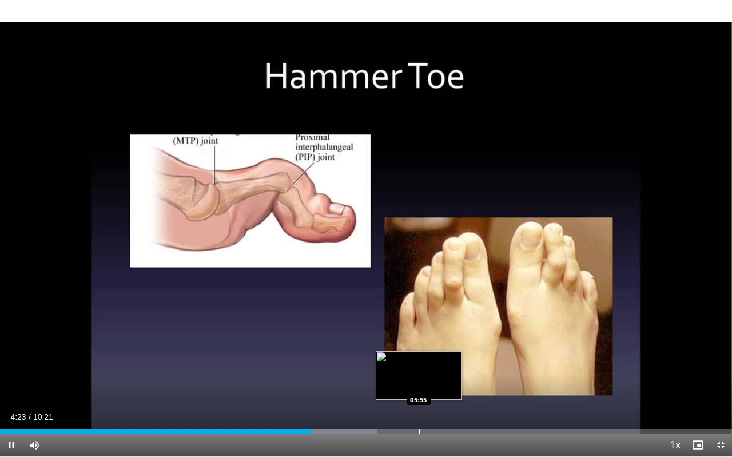
click at [419, 427] on div "Progress Bar" at bounding box center [419, 431] width 1 height 5
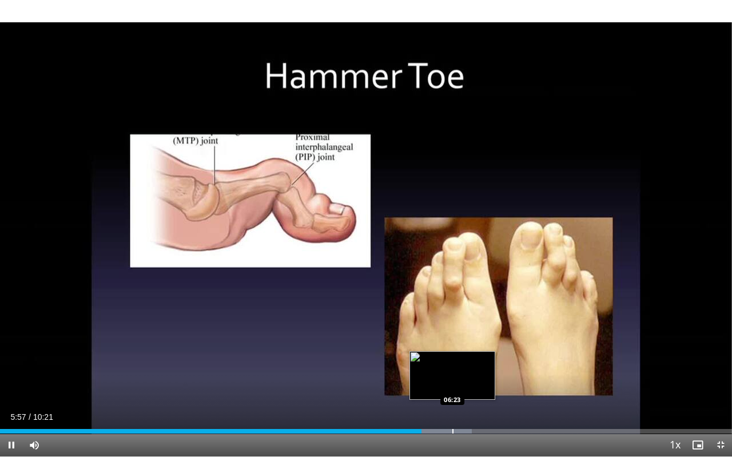
click at [452, 427] on div "Progress Bar" at bounding box center [452, 431] width 1 height 5
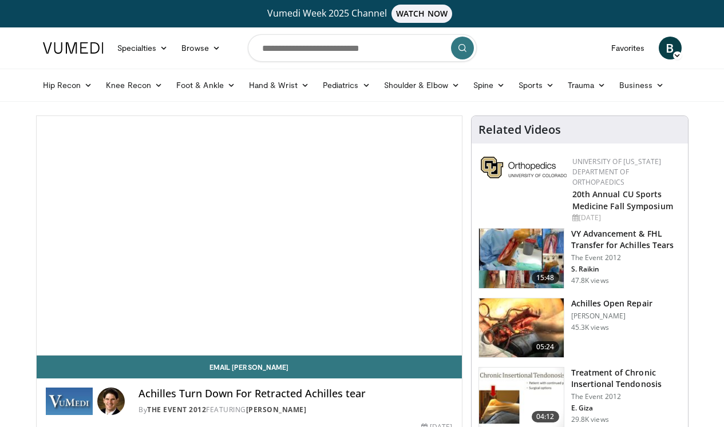
scroll to position [332, 0]
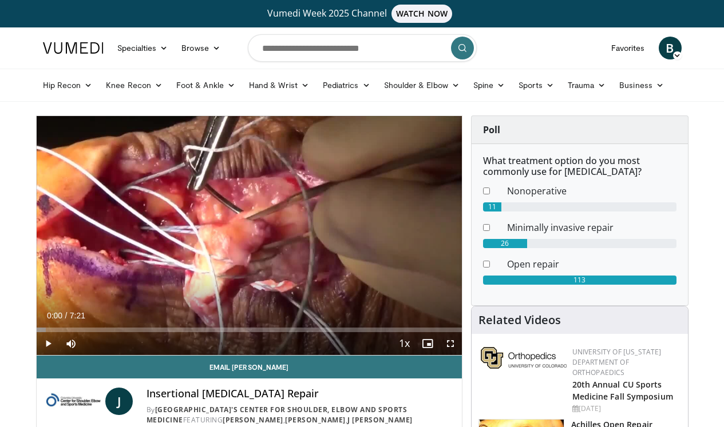
drag, startPoint x: 168, startPoint y: 394, endPoint x: 349, endPoint y: 398, distance: 181.4
click at [349, 398] on h4 "Insertional [MEDICAL_DATA] Repair" at bounding box center [299, 394] width 306 height 13
copy h4 "Insertional [MEDICAL_DATA] Repair"
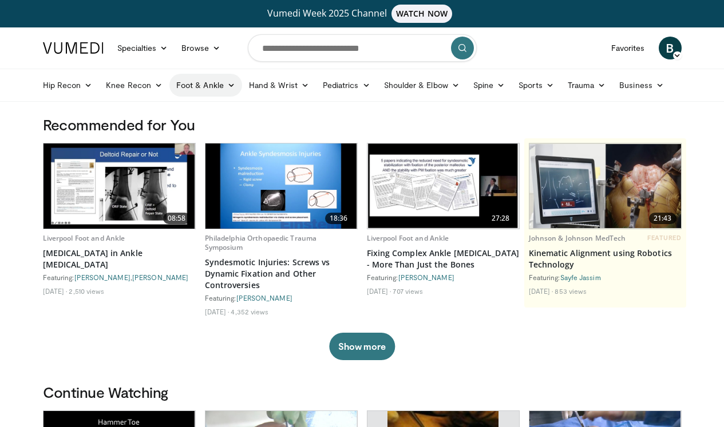
click at [223, 84] on link "Foot & Ankle" at bounding box center [205, 85] width 73 height 23
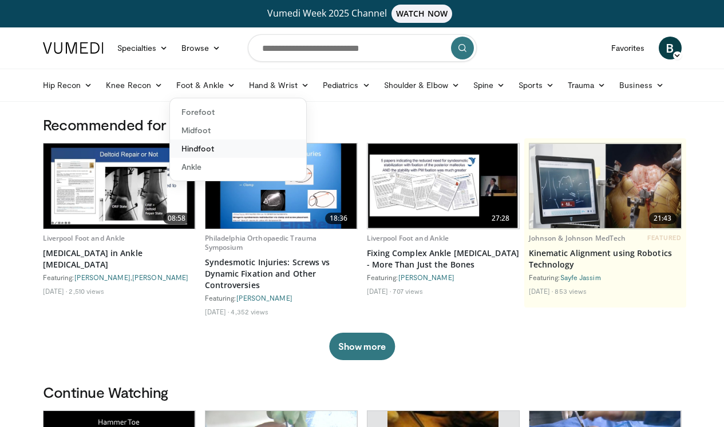
click at [202, 150] on link "Hindfoot" at bounding box center [238, 149] width 136 height 18
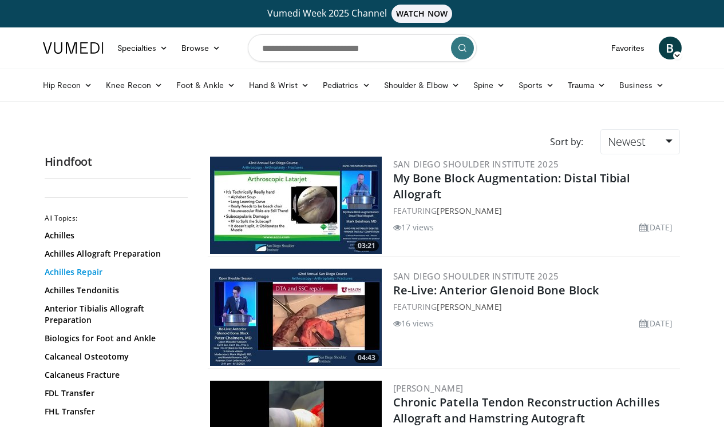
click at [90, 274] on link "Achilles Repair" at bounding box center [115, 272] width 140 height 11
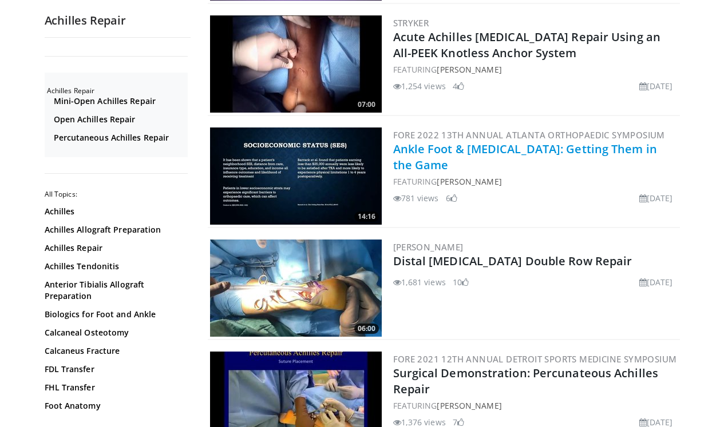
scroll to position [2507, 0]
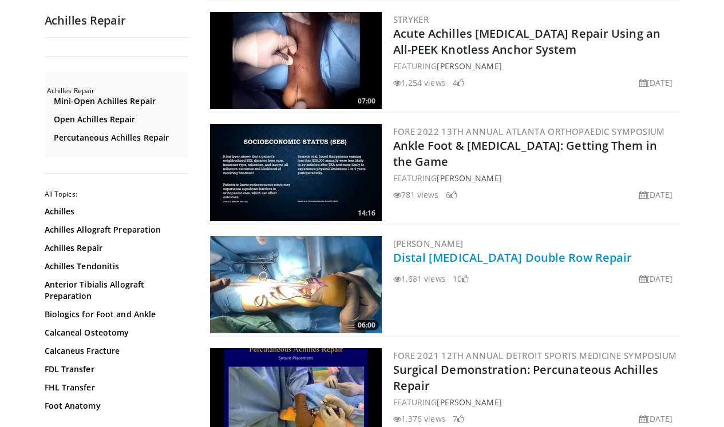
click at [517, 256] on link "Distal Achilles Tendinopathy Double Row Repair" at bounding box center [512, 257] width 239 height 15
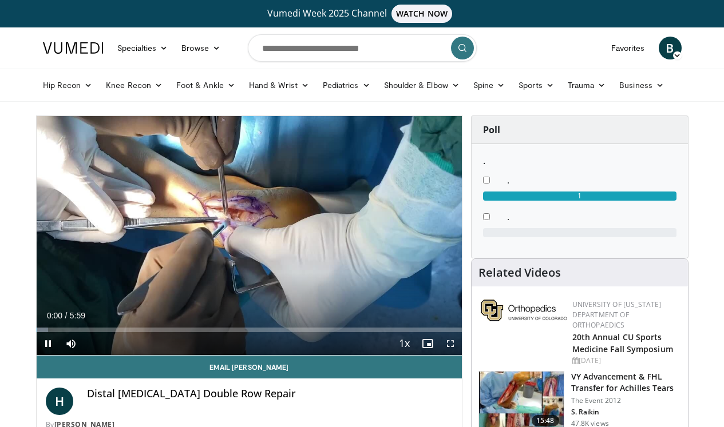
click at [448, 345] on span "Video Player" at bounding box center [450, 343] width 23 height 23
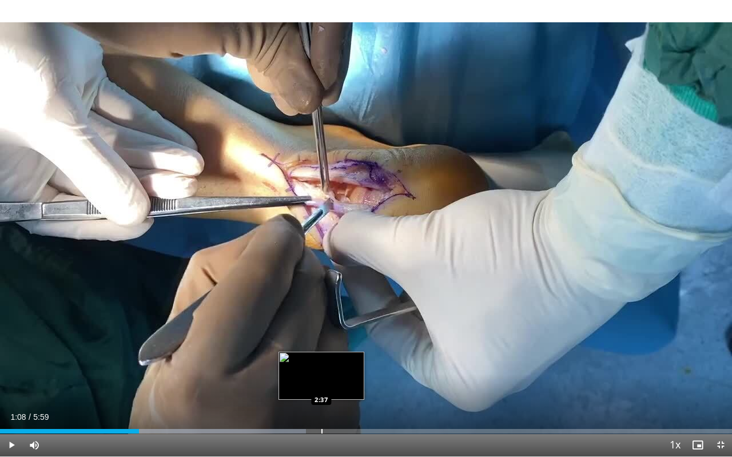
click at [321, 427] on div "Progress Bar" at bounding box center [321, 431] width 1 height 5
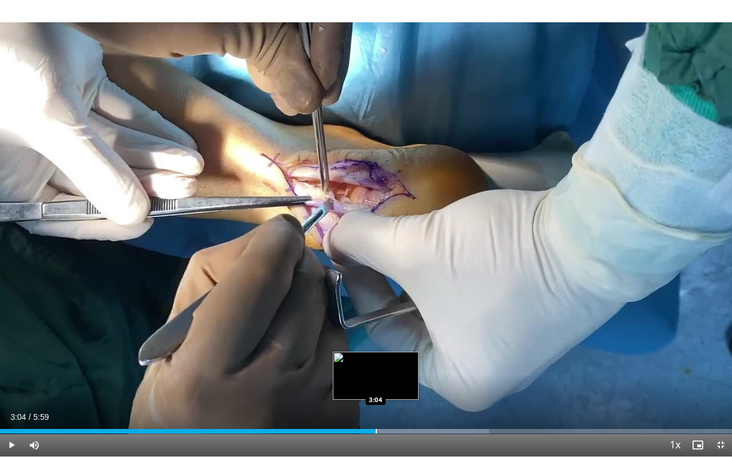
click at [376, 427] on div "Loaded : 66.81% 3:04 3:04" at bounding box center [366, 428] width 732 height 11
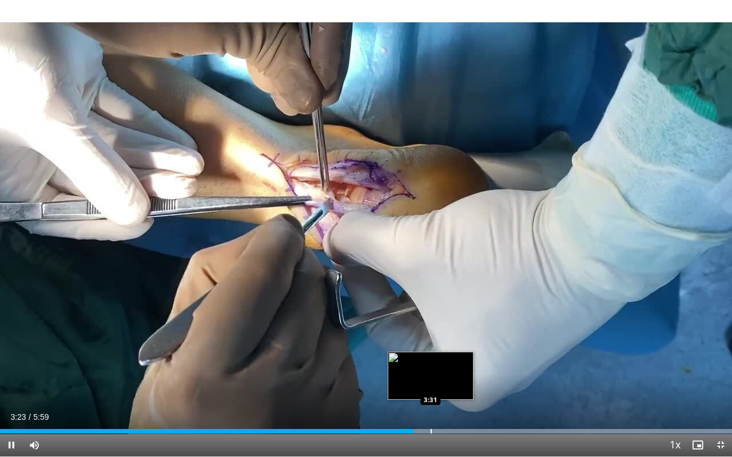
click at [431, 427] on div "Progress Bar" at bounding box center [431, 431] width 1 height 5
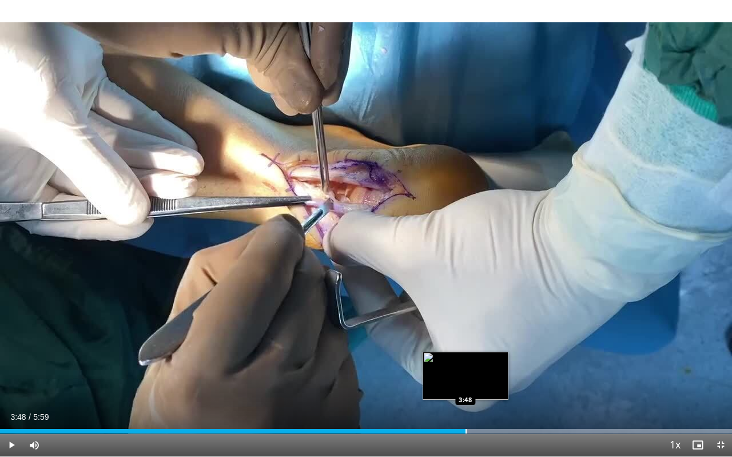
click at [466, 427] on div "Progress Bar" at bounding box center [466, 431] width 1 height 5
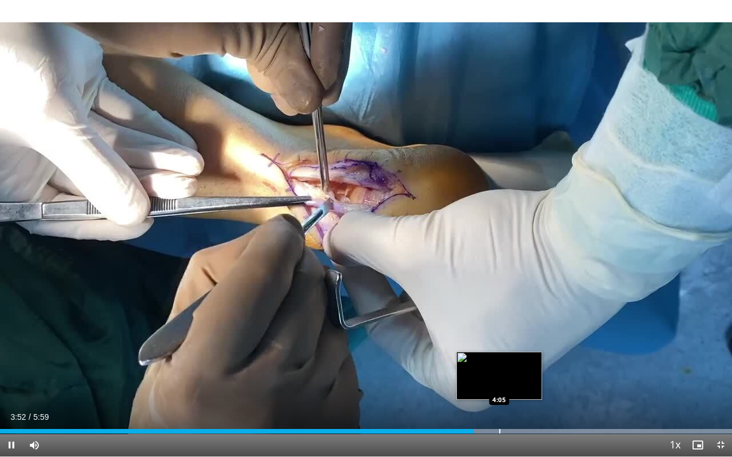
click at [501, 427] on div "Progress Bar" at bounding box center [527, 431] width 410 height 5
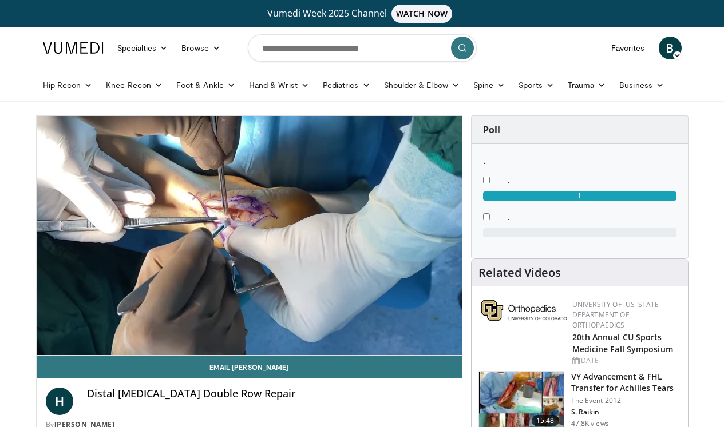
click at [536, 212] on dd "." at bounding box center [591, 217] width 186 height 14
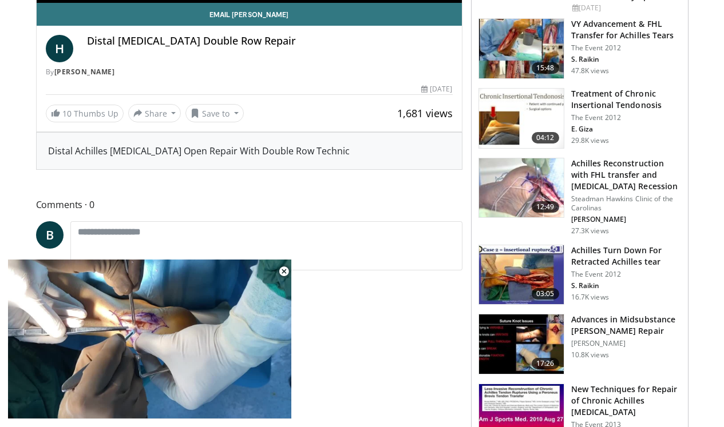
scroll to position [358, 0]
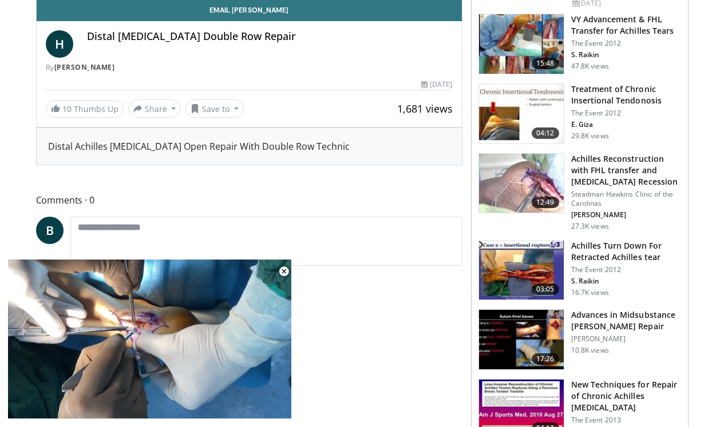
click at [597, 245] on h3 "Achilles Turn Down For Retracted Achilles tear" at bounding box center [626, 251] width 110 height 23
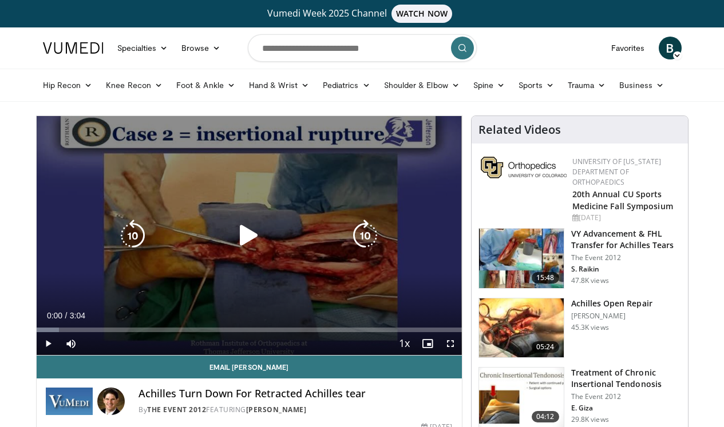
click at [242, 234] on icon "Video Player" at bounding box center [249, 236] width 32 height 32
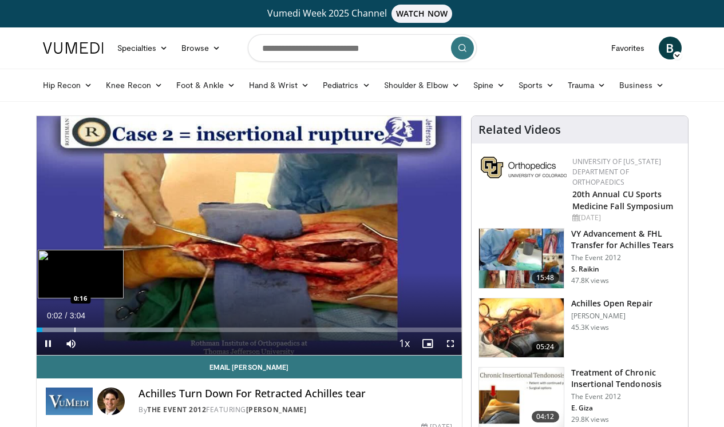
click at [74, 328] on div "Progress Bar" at bounding box center [74, 330] width 1 height 5
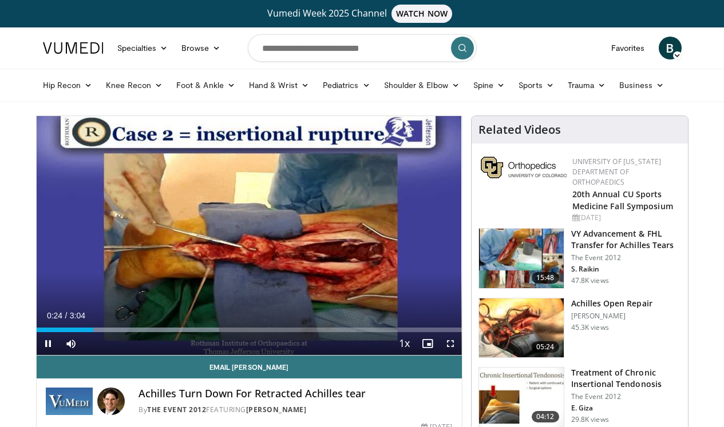
click at [453, 346] on span "Video Player" at bounding box center [450, 343] width 23 height 23
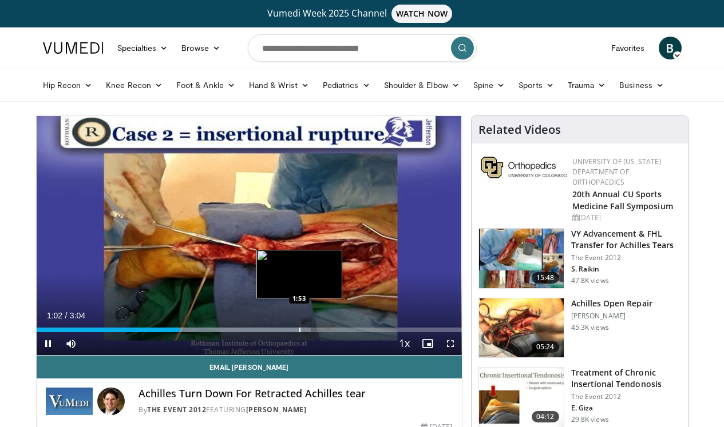
click at [299, 326] on div "Loaded : 64.49% 1:02 1:53" at bounding box center [249, 326] width 425 height 11
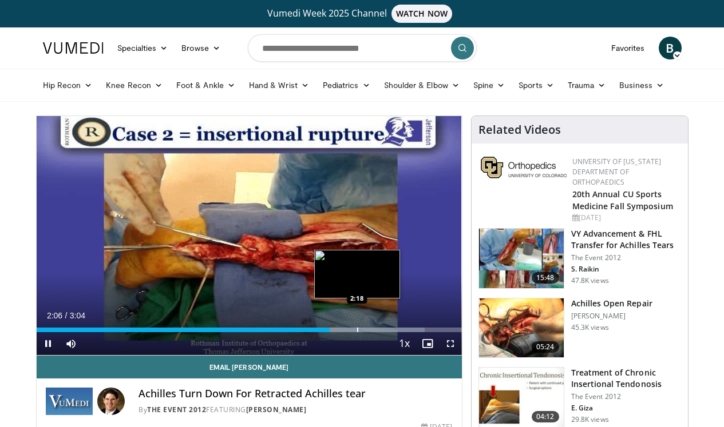
click at [357, 328] on div "Progress Bar" at bounding box center [357, 330] width 1 height 5
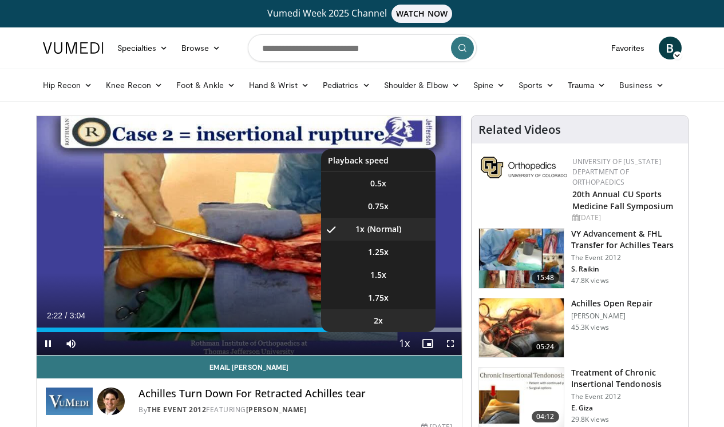
click at [396, 330] on li "2x" at bounding box center [378, 320] width 114 height 23
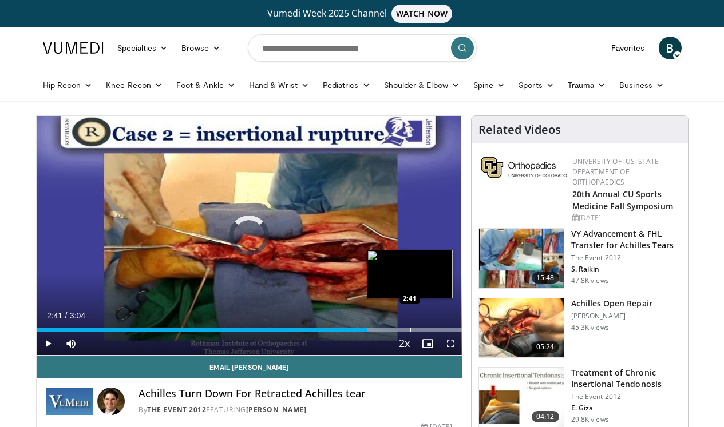
click at [410, 329] on div "Progress Bar" at bounding box center [410, 330] width 1 height 5
click at [424, 329] on div "Progress Bar" at bounding box center [424, 330] width 1 height 5
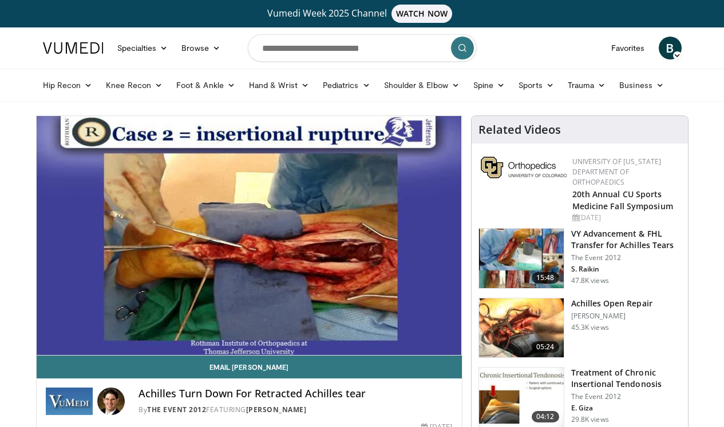
click at [627, 240] on h3 "VY Advancement & FHL Transfer for Achilles Tears" at bounding box center [626, 239] width 110 height 23
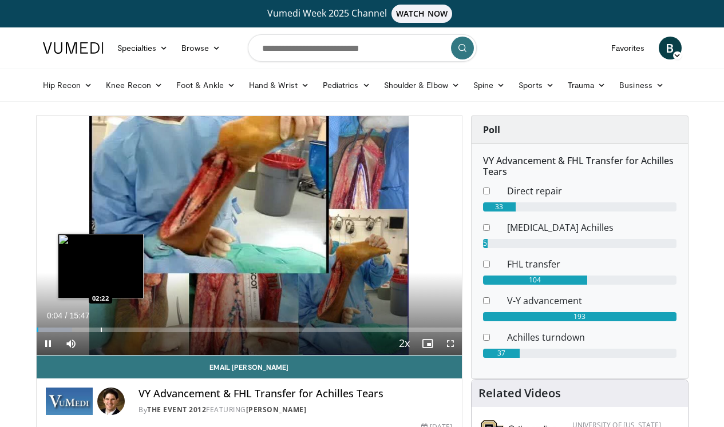
click at [101, 329] on div "Progress Bar" at bounding box center [101, 330] width 1 height 5
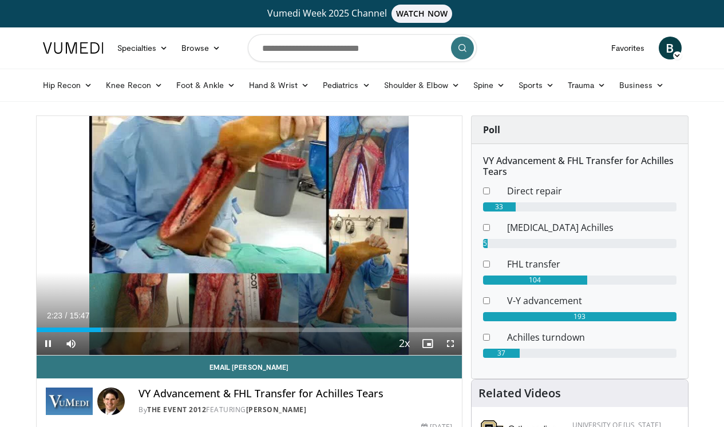
click at [143, 333] on div "Current Time 2:23 / Duration 15:47 Pause Skip Backward Skip Forward Mute Loaded…" at bounding box center [249, 343] width 425 height 23
click at [190, 332] on div "Current Time 2:27 / Duration 15:47 Pause Skip Backward Skip Forward Mute Loaded…" at bounding box center [249, 343] width 425 height 23
click at [68, 347] on span "Video Player" at bounding box center [70, 343] width 23 height 23
click at [239, 332] on div "Current Time 2:33 / Duration 15:47 Pause Skip Backward Skip Forward Unmute Load…" at bounding box center [249, 343] width 425 height 23
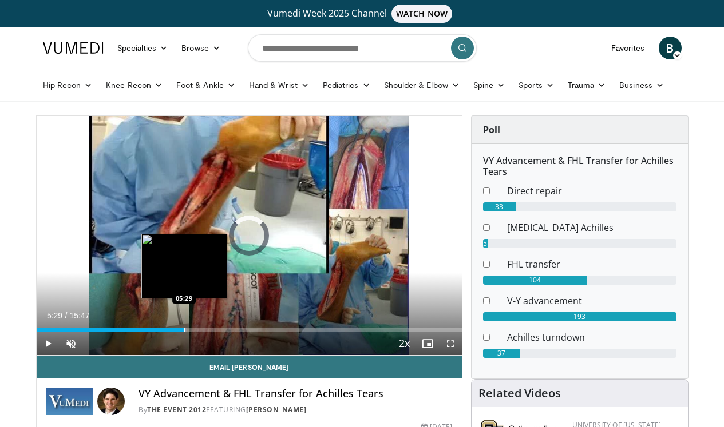
click at [184, 328] on div "Progress Bar" at bounding box center [184, 330] width 1 height 5
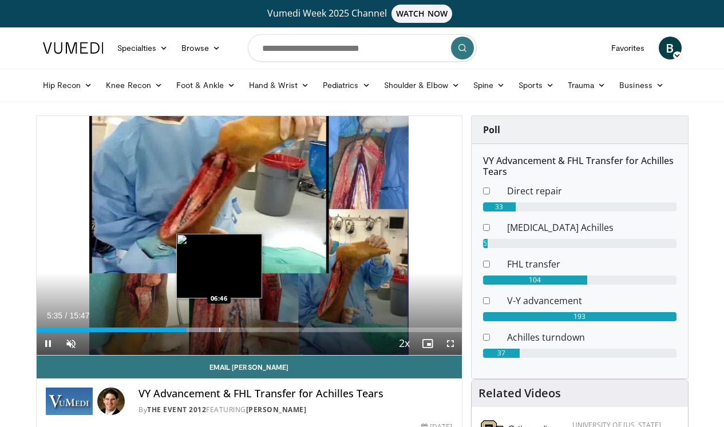
click at [219, 331] on div "Progress Bar" at bounding box center [219, 330] width 1 height 5
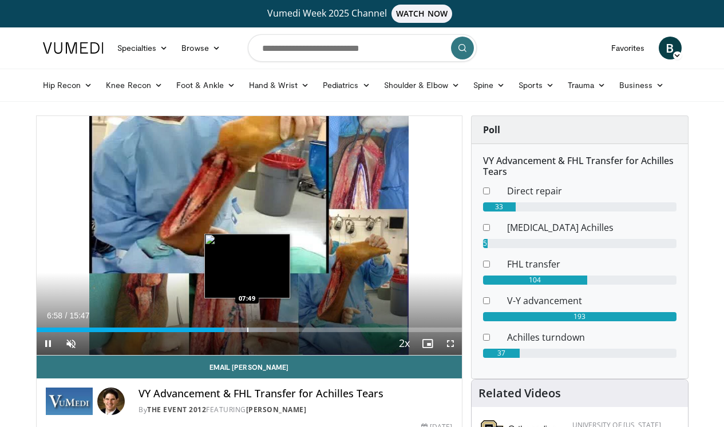
click at [247, 331] on div "Progress Bar" at bounding box center [247, 330] width 1 height 5
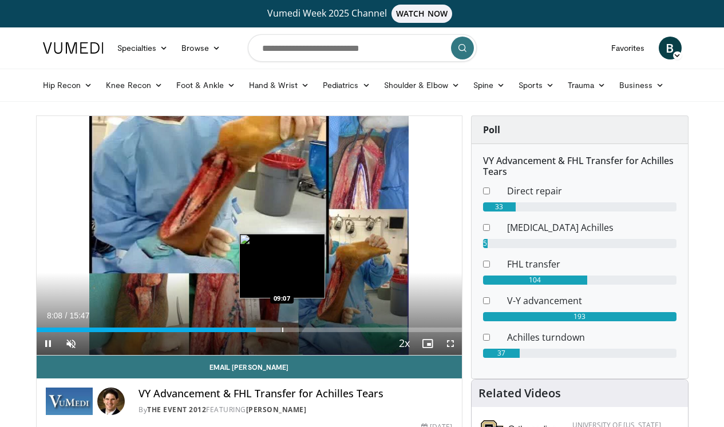
click at [282, 329] on div "Progress Bar" at bounding box center [282, 330] width 1 height 5
